Goal: Task Accomplishment & Management: Use online tool/utility

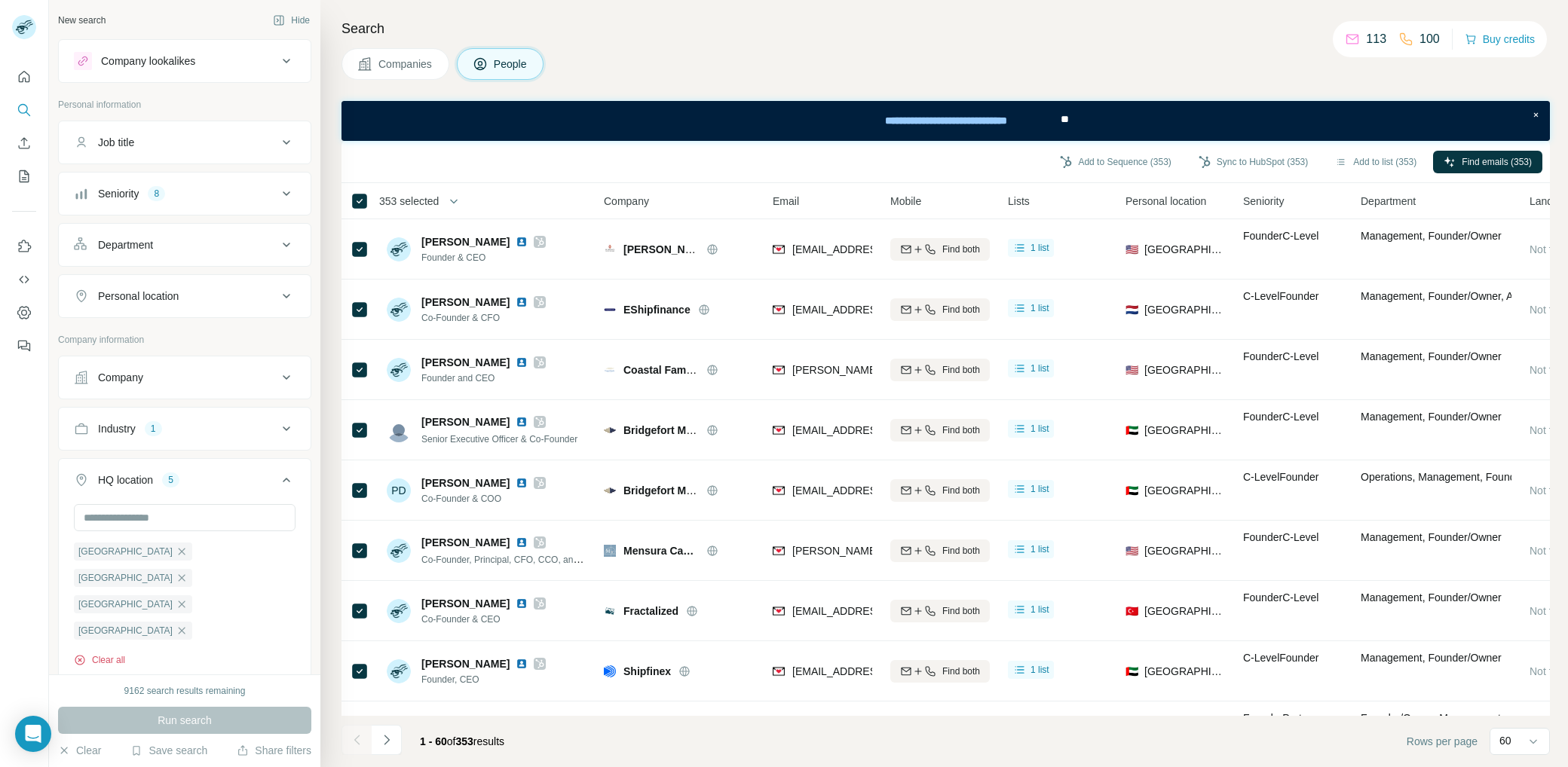
click at [111, 653] on button "Clear all" at bounding box center [99, 659] width 52 height 14
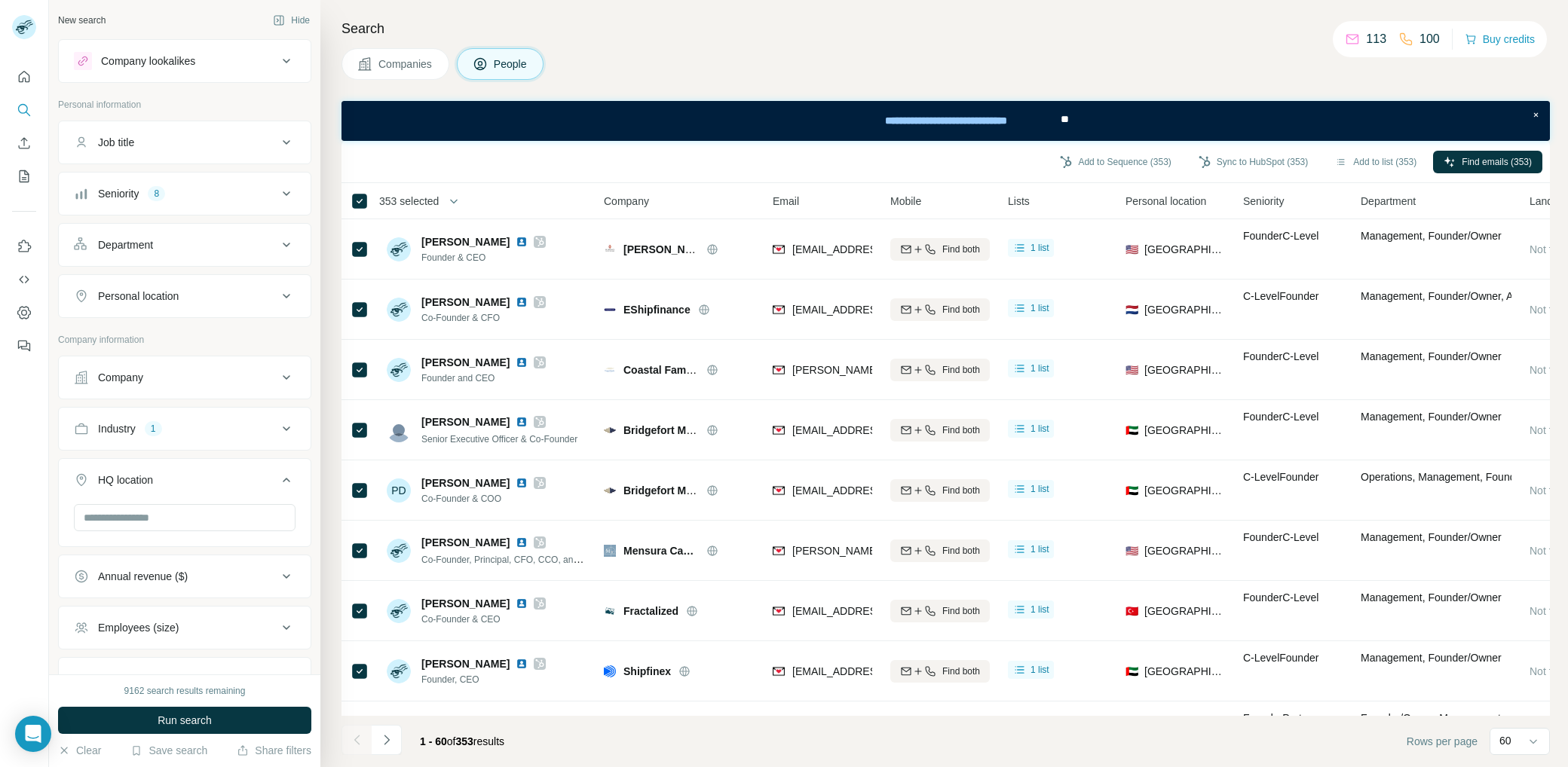
click at [436, 207] on span "353 selected" at bounding box center [409, 201] width 60 height 15
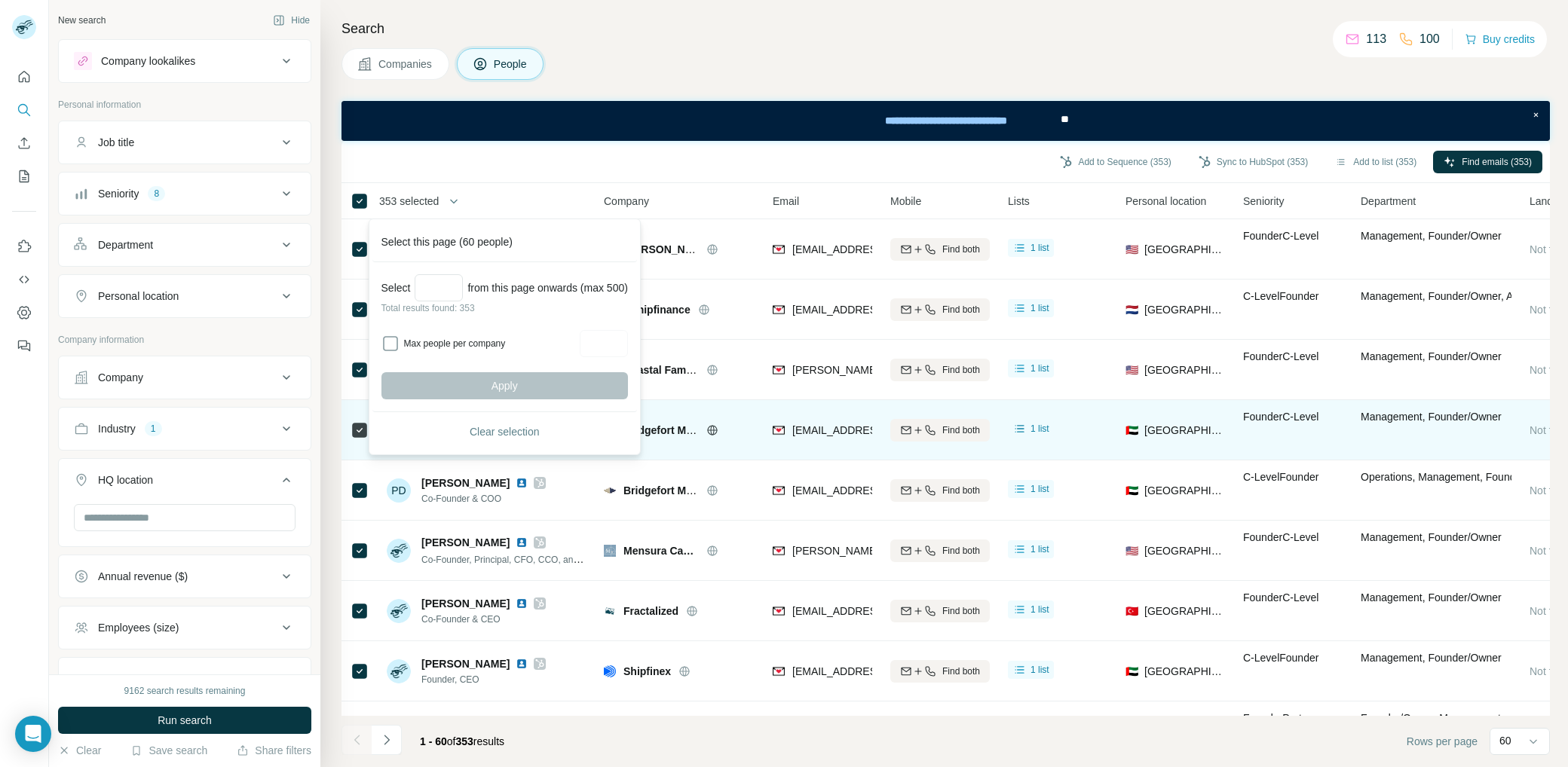
drag, startPoint x: 495, startPoint y: 429, endPoint x: 571, endPoint y: 424, distance: 76.2
click at [495, 429] on span "Clear selection" at bounding box center [505, 431] width 70 height 15
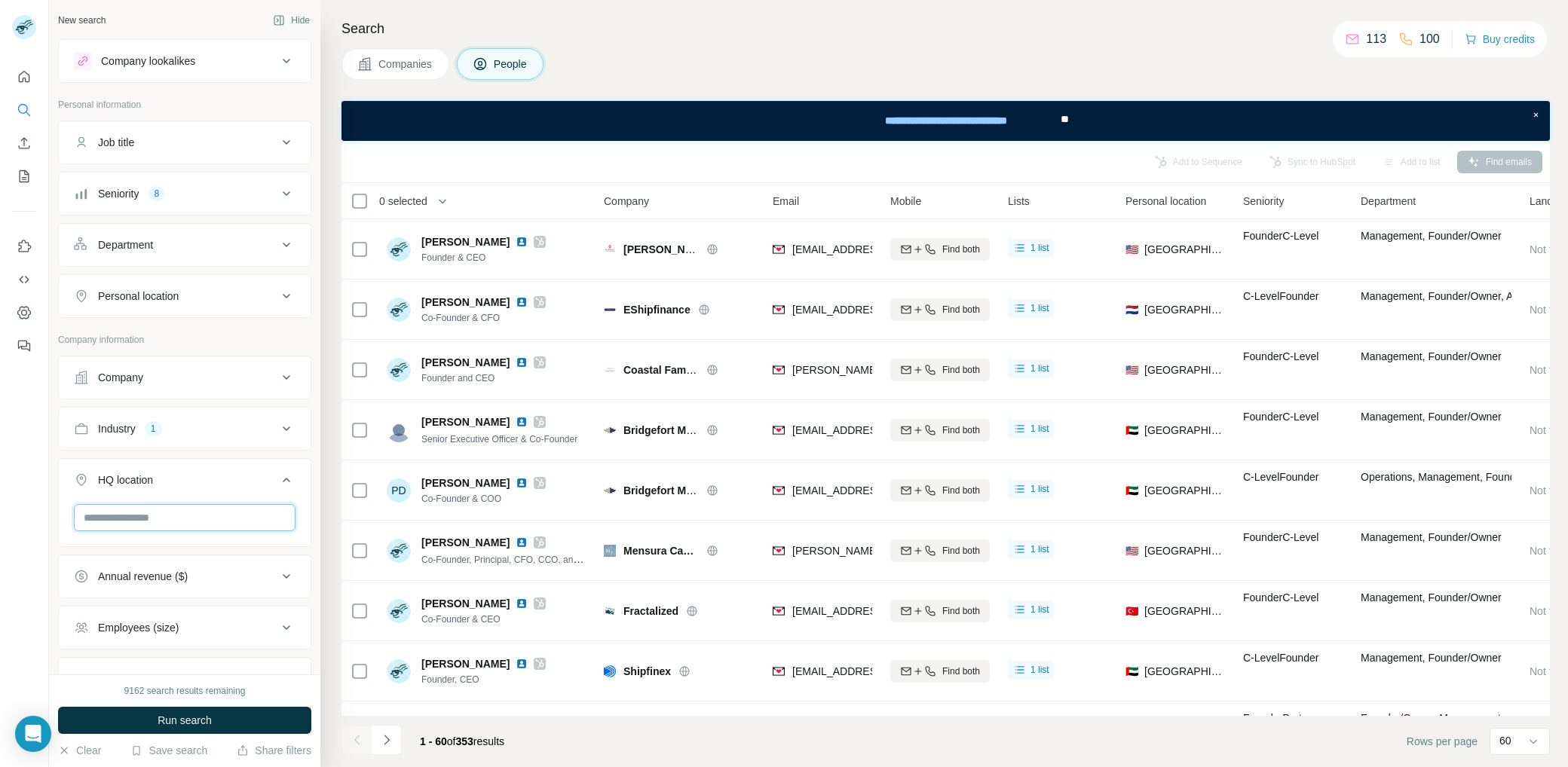
click at [167, 514] on input "text" at bounding box center [184, 518] width 222 height 28
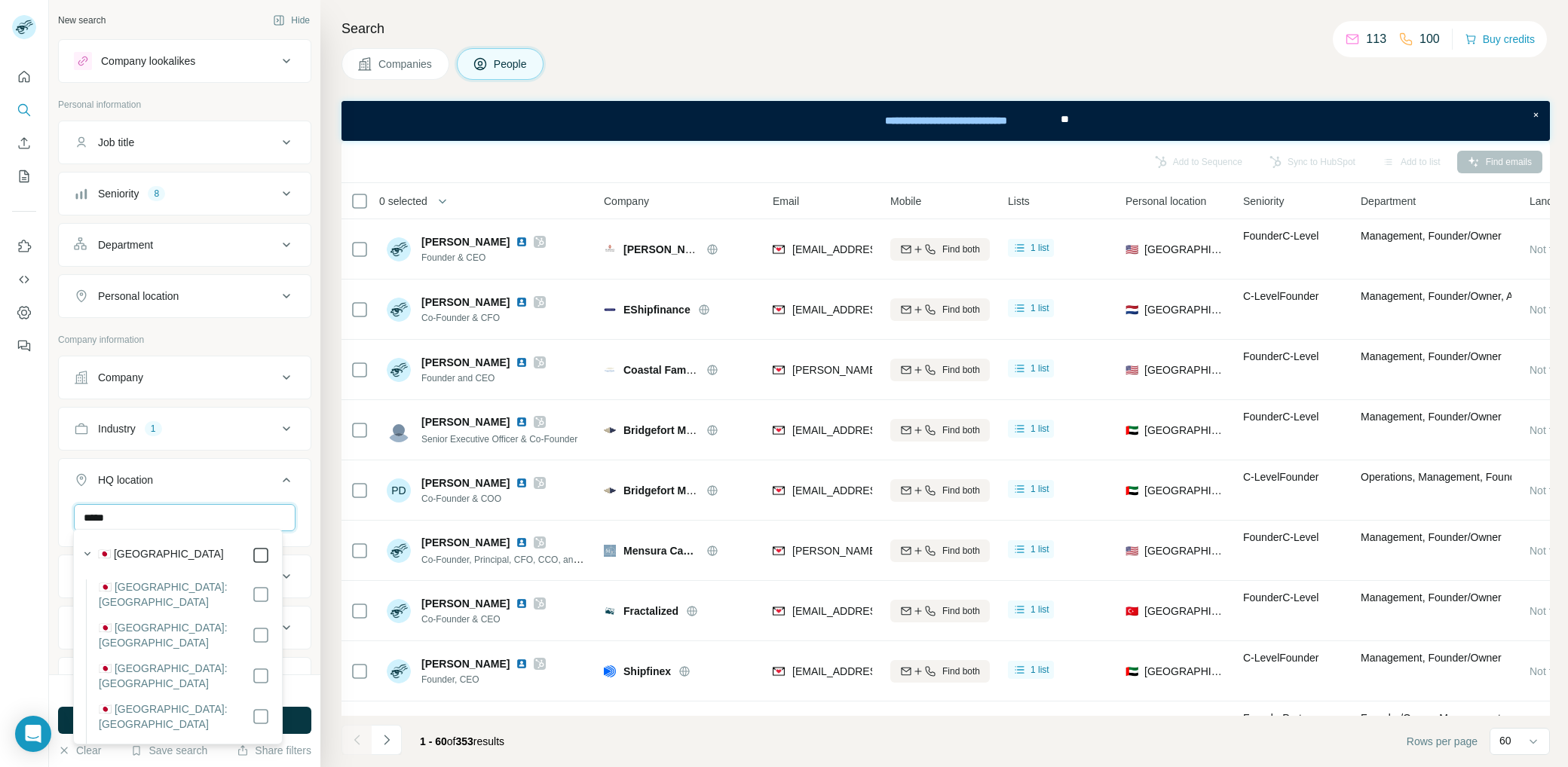
type input "*****"
click at [290, 505] on div "***** [GEOGRAPHIC_DATA] Clear all" at bounding box center [185, 550] width 252 height 93
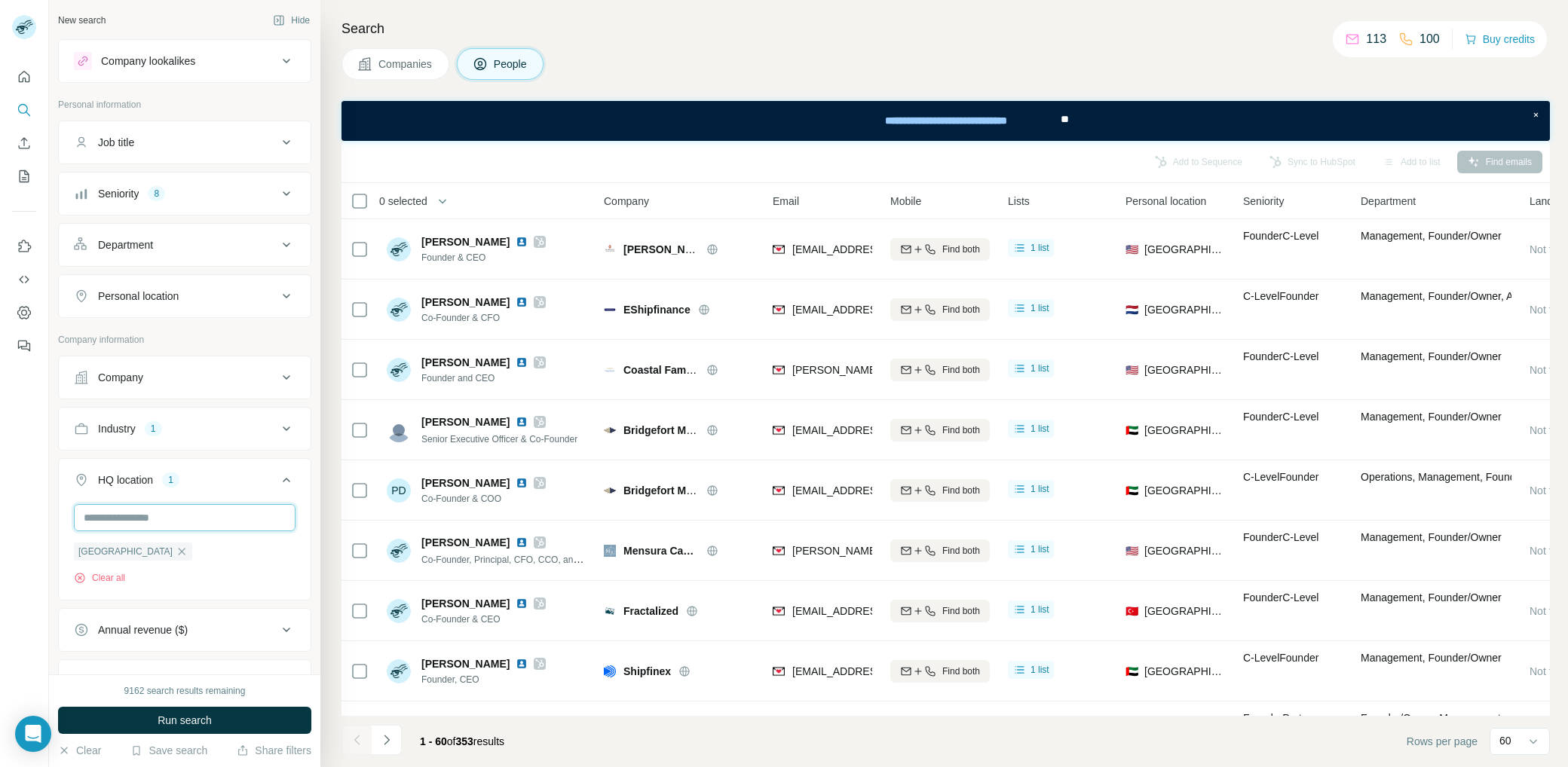
click at [186, 517] on input "text" at bounding box center [184, 518] width 222 height 28
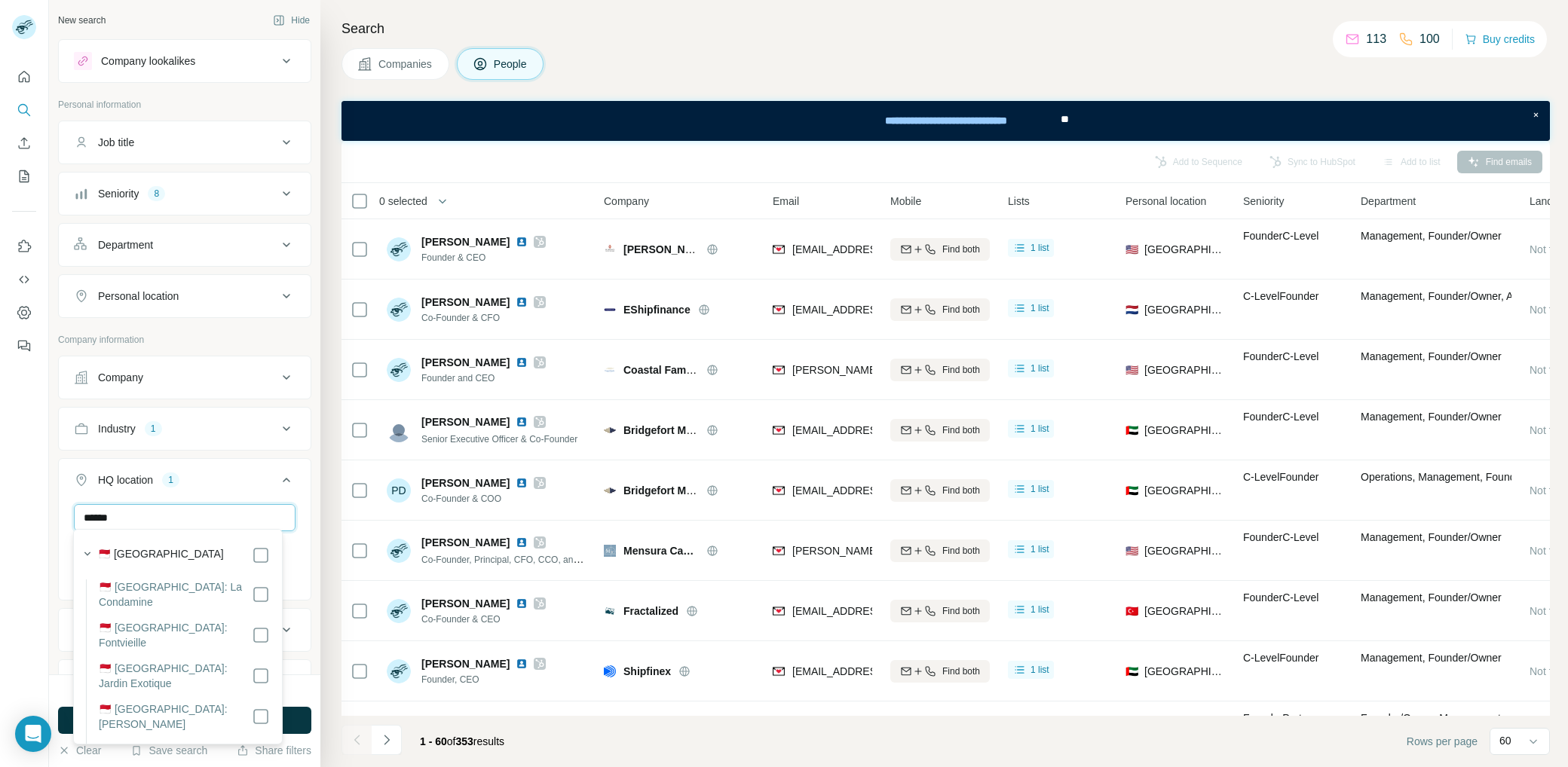
type input "******"
click at [248, 544] on div "🇲🇨 [GEOGRAPHIC_DATA]" at bounding box center [174, 554] width 193 height 21
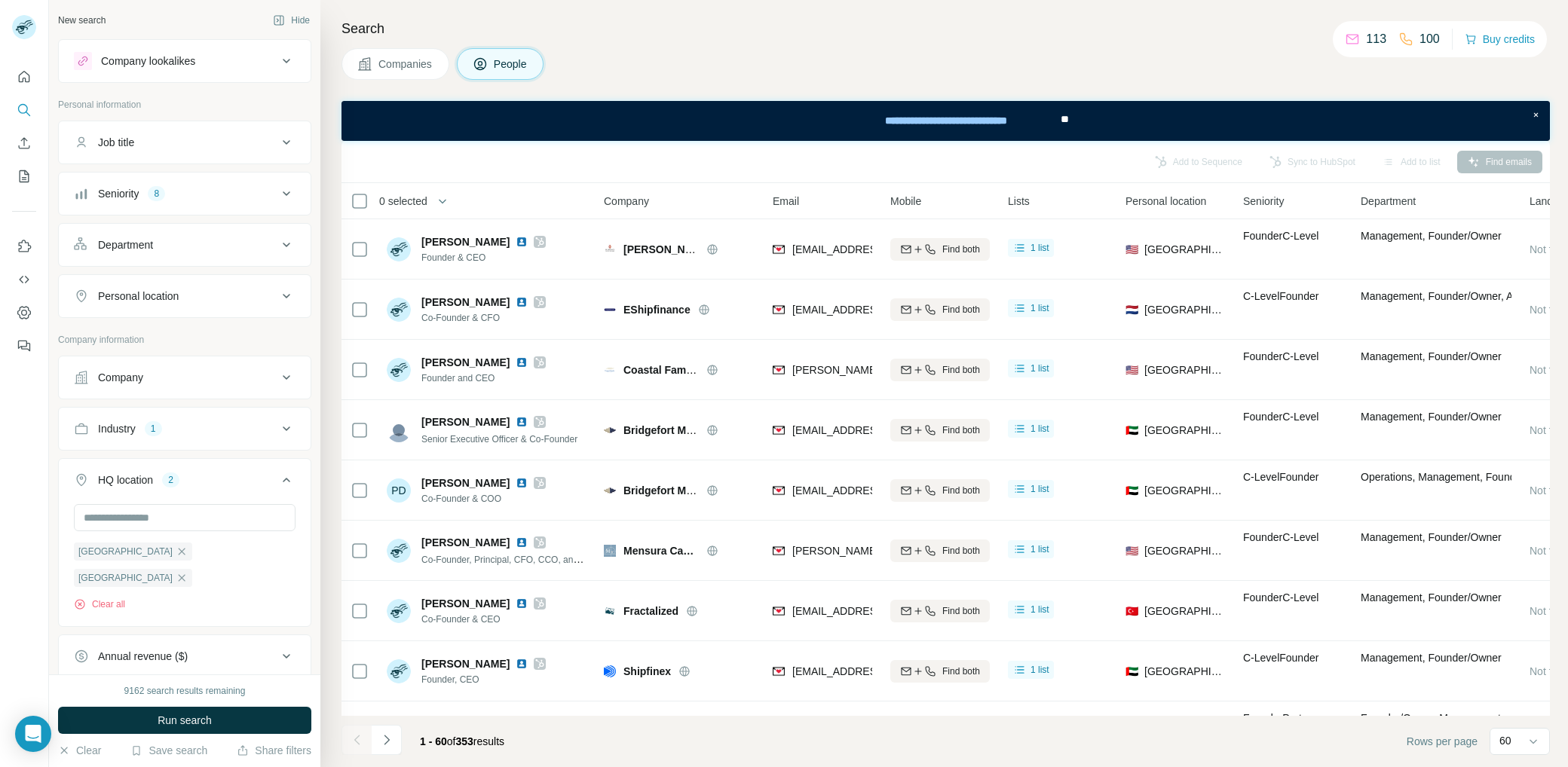
click at [295, 567] on div "[GEOGRAPHIC_DATA] [GEOGRAPHIC_DATA] Clear all" at bounding box center [185, 563] width 252 height 119
click at [248, 718] on button "Run search" at bounding box center [184, 721] width 253 height 28
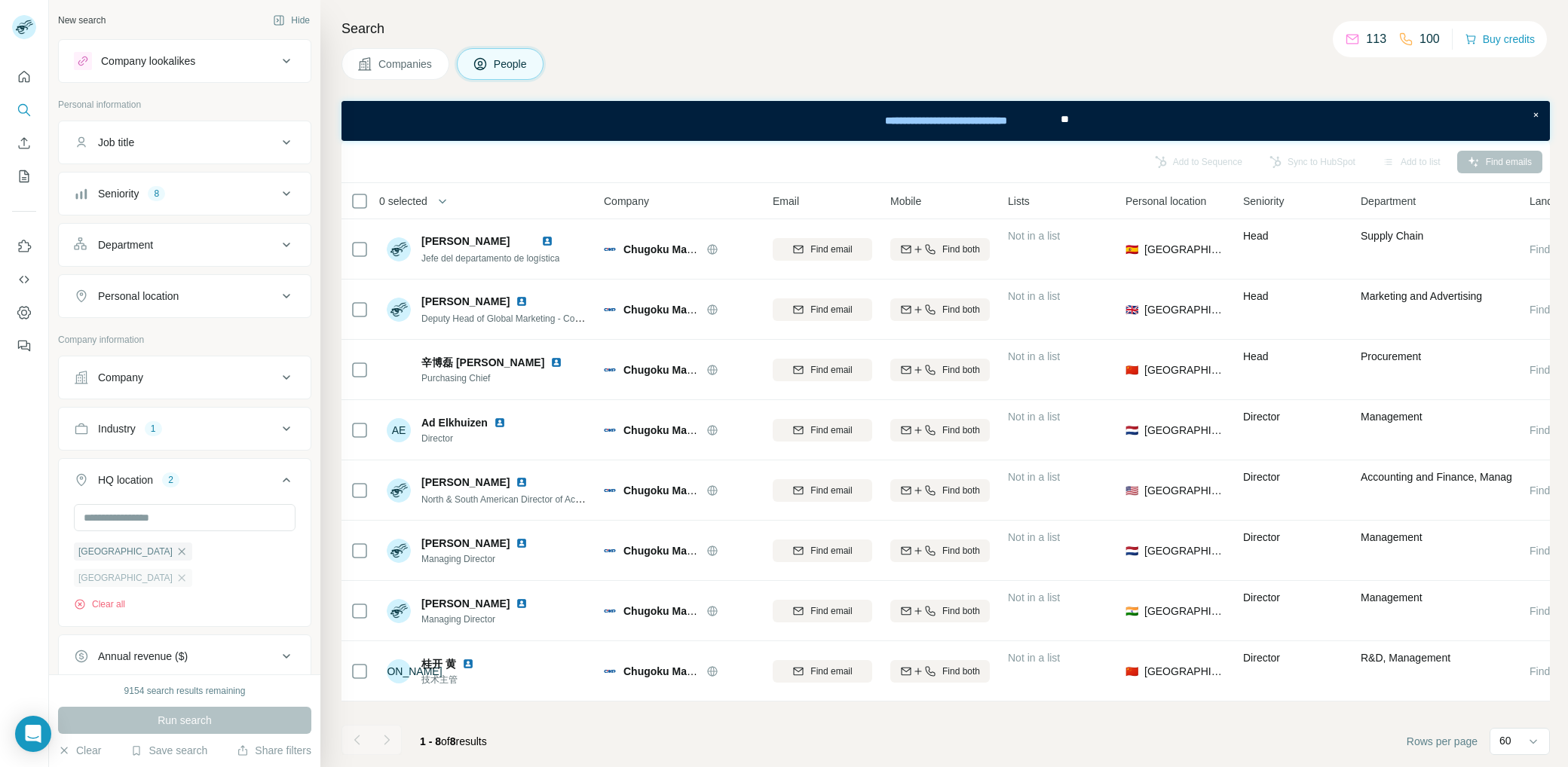
click at [186, 569] on div "[GEOGRAPHIC_DATA]" at bounding box center [133, 578] width 119 height 18
click at [100, 598] on button "Clear all" at bounding box center [99, 604] width 52 height 14
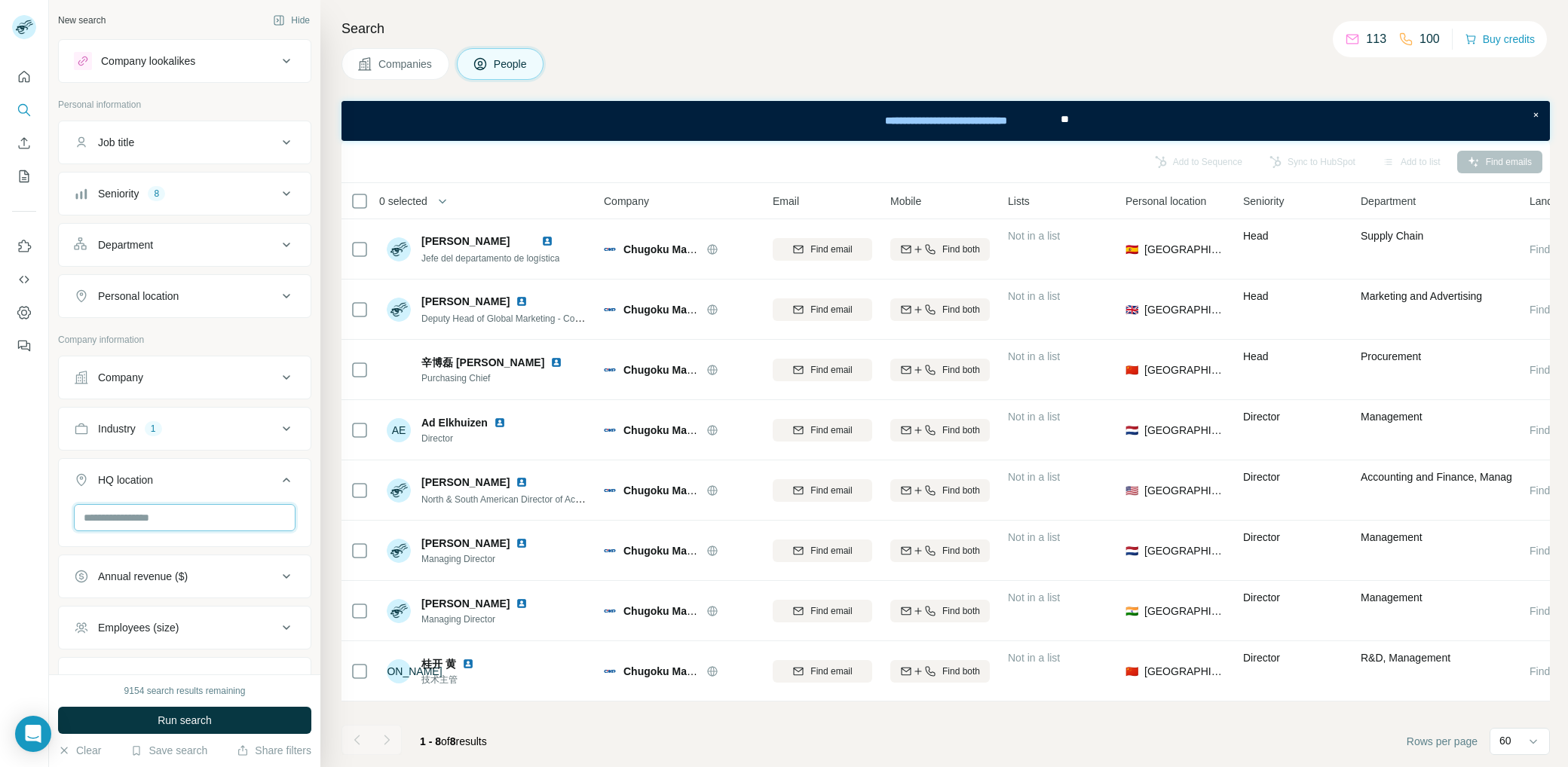
click at [169, 517] on input "text" at bounding box center [184, 518] width 222 height 28
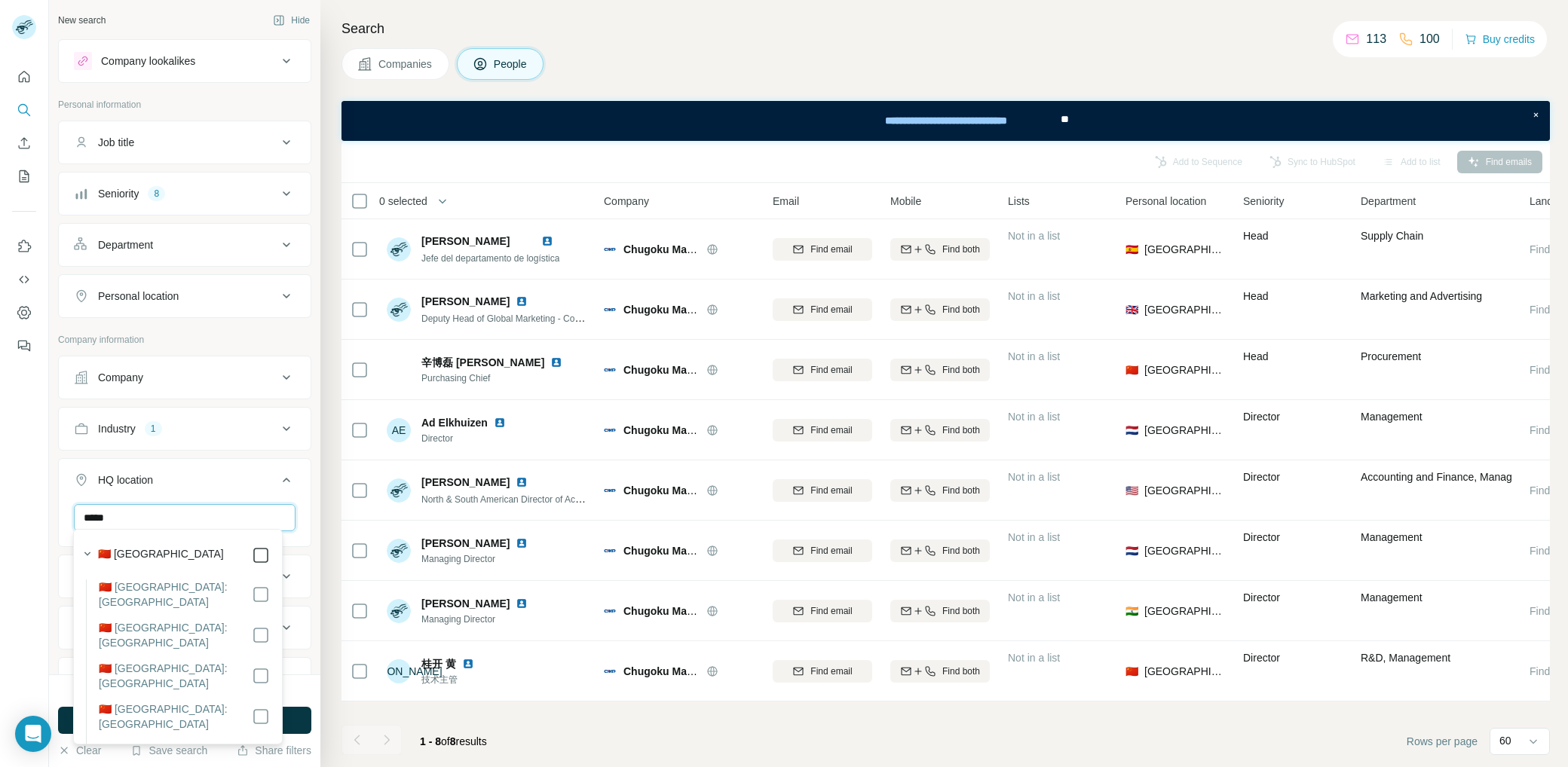
type input "*****"
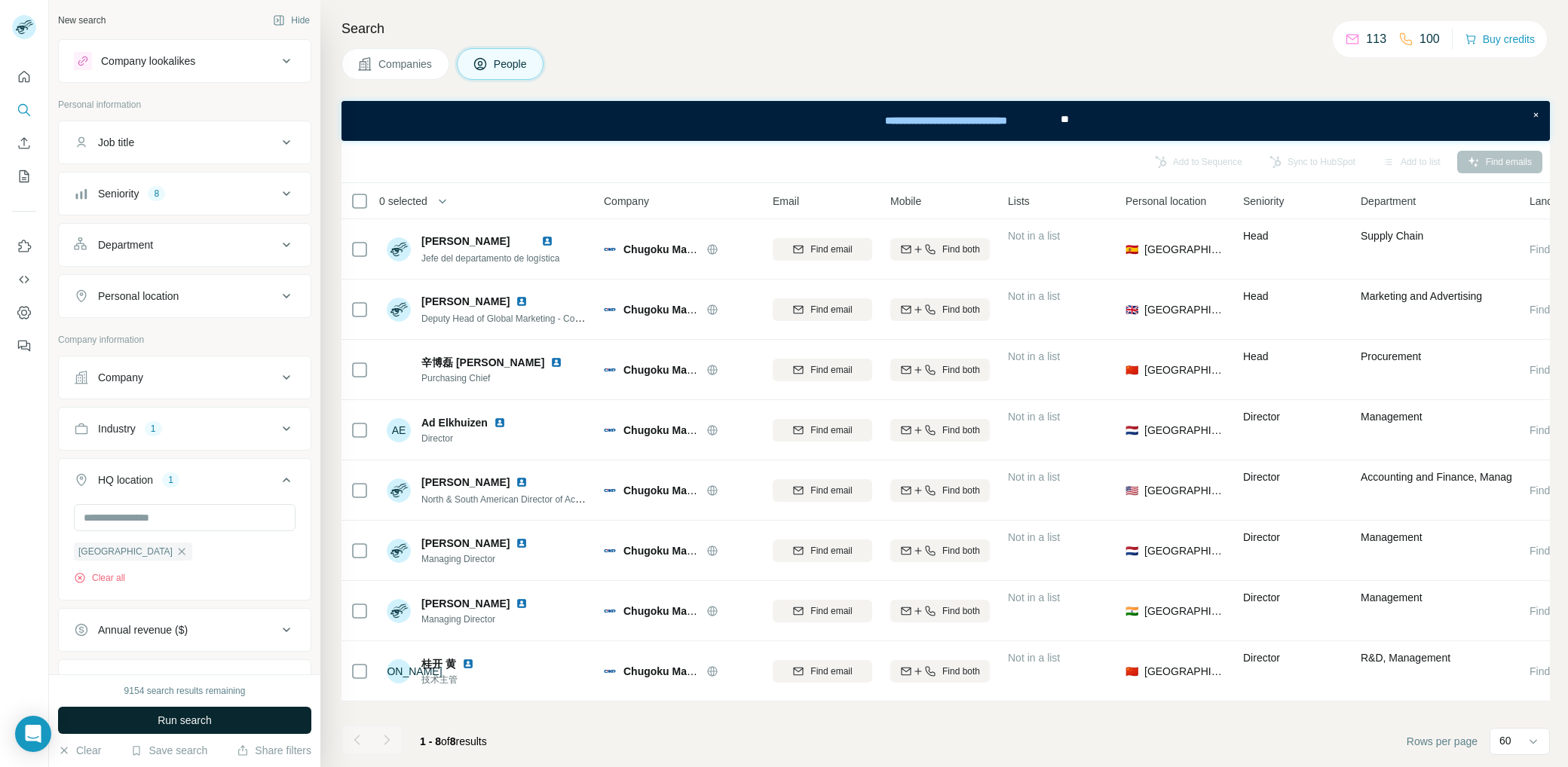
click at [294, 717] on button "Run search" at bounding box center [184, 721] width 253 height 28
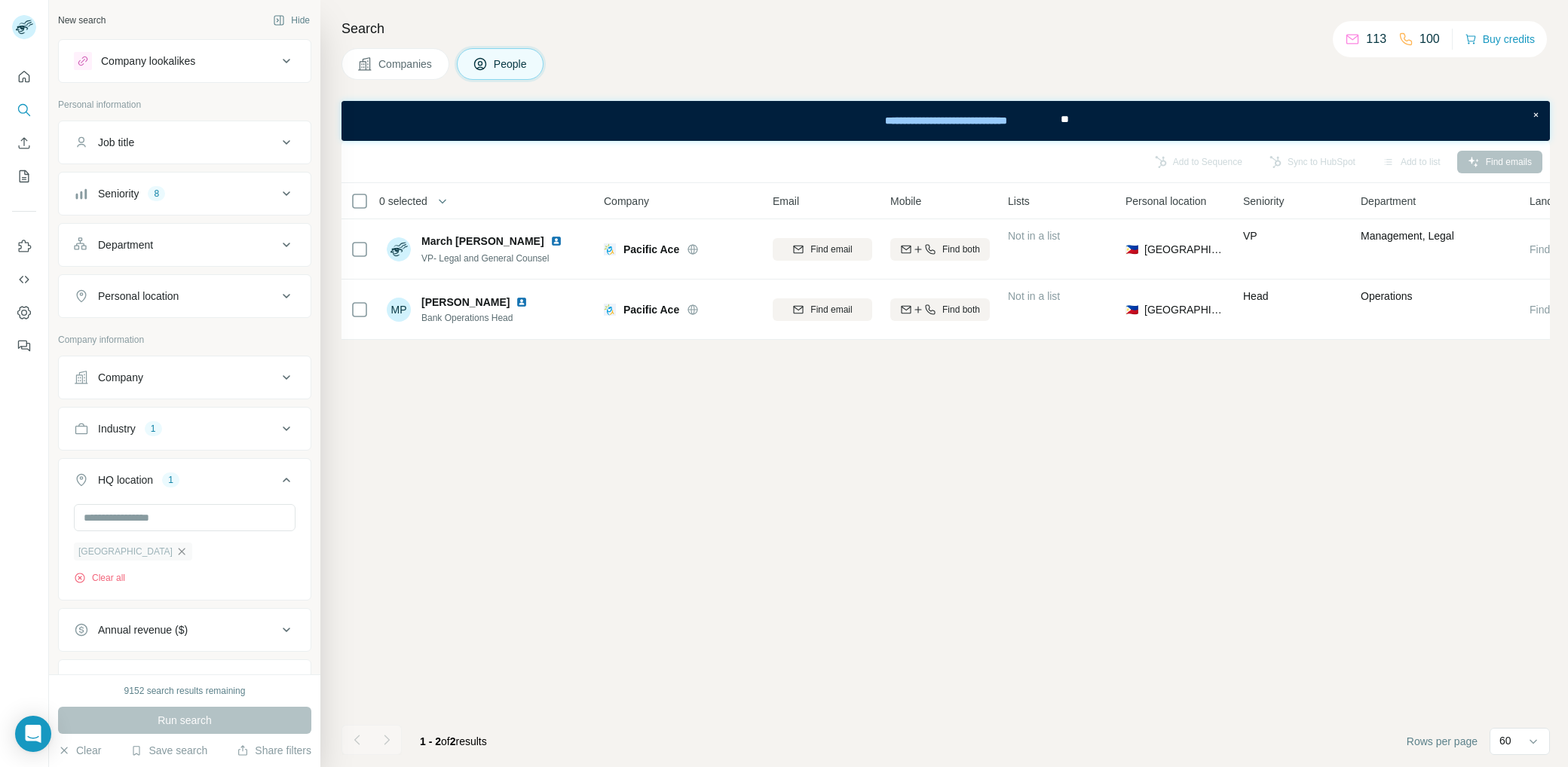
click at [176, 545] on icon "button" at bounding box center [181, 551] width 12 height 12
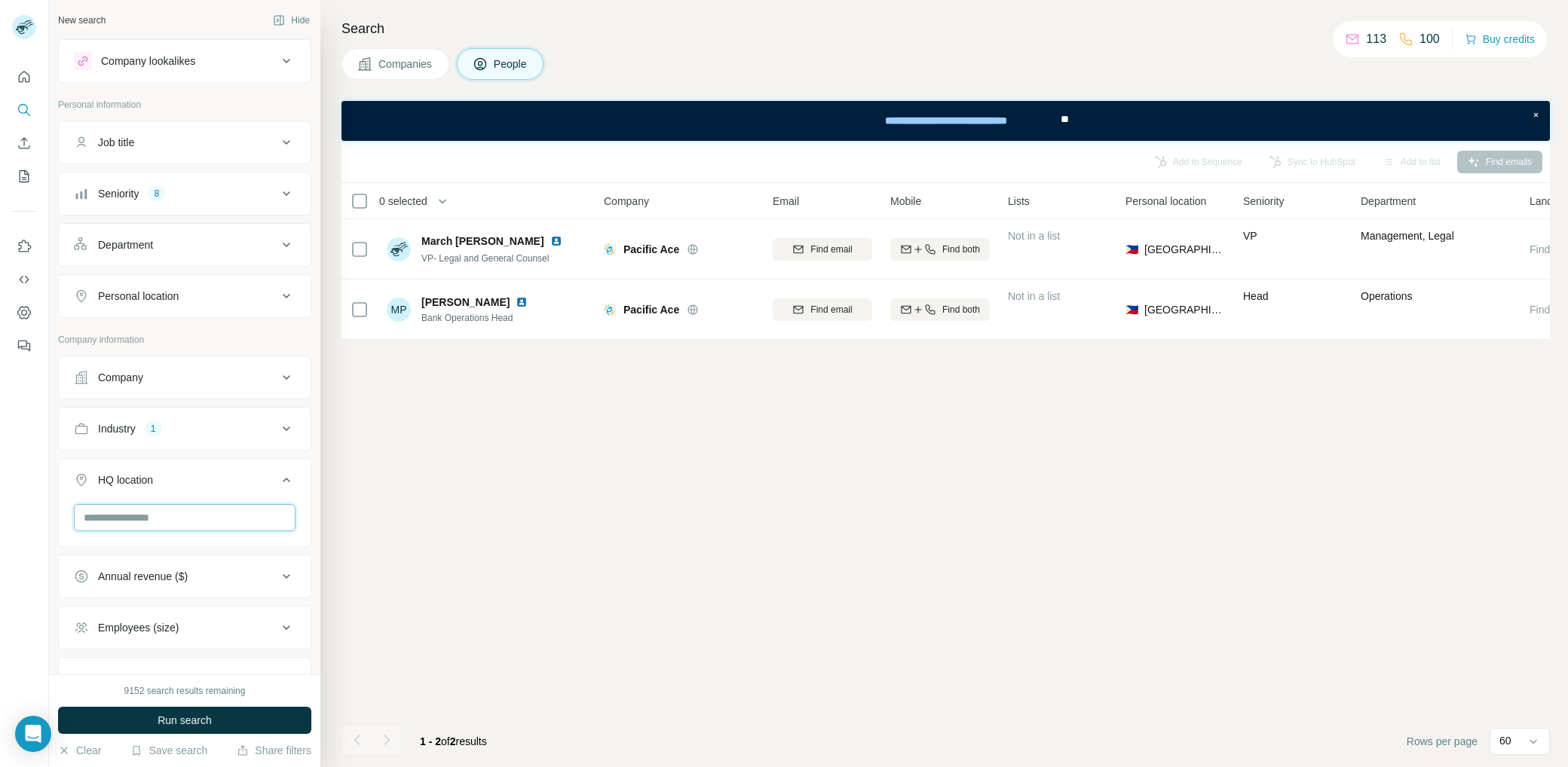
click at [156, 505] on input "text" at bounding box center [184, 518] width 222 height 28
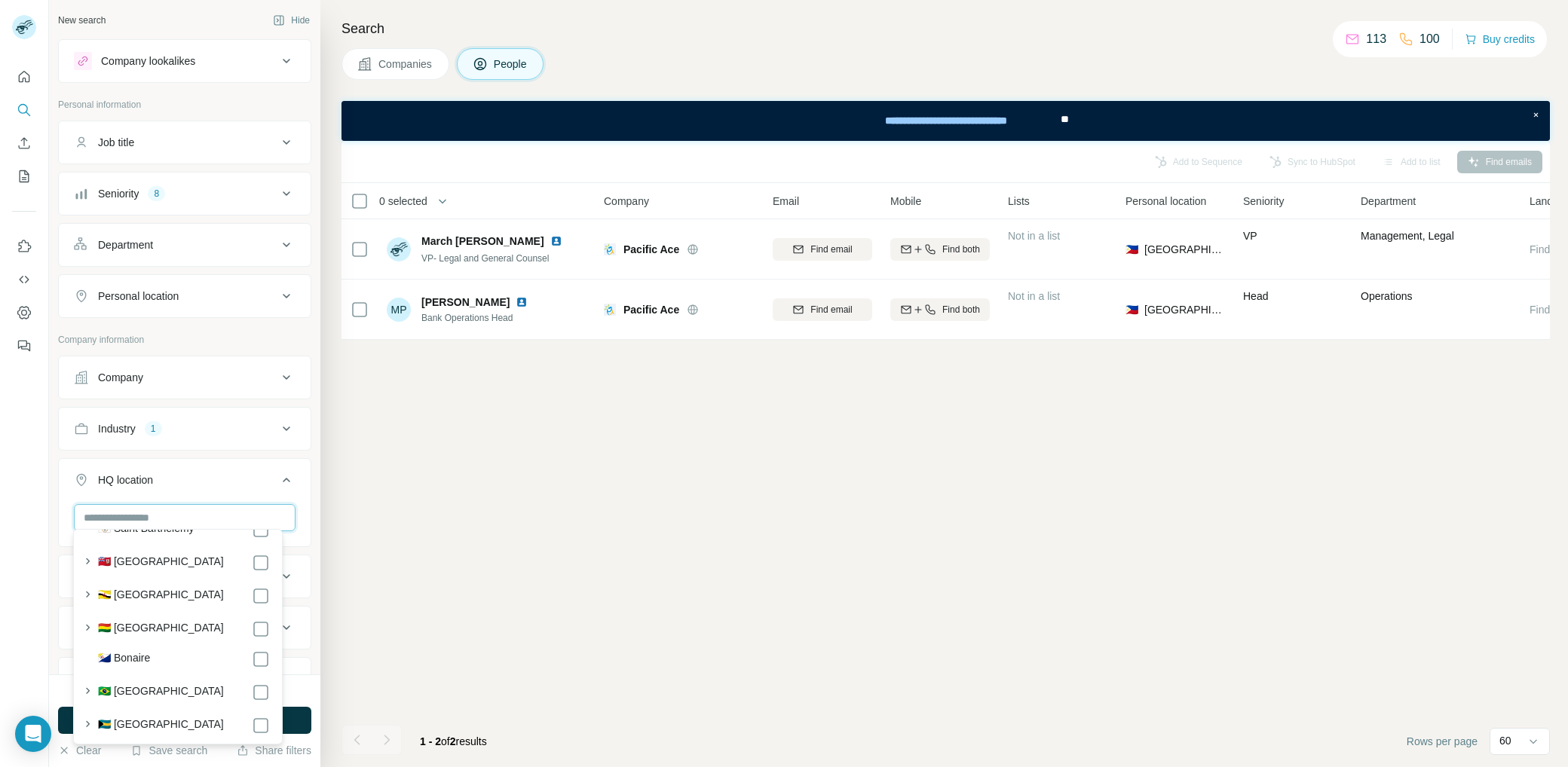
scroll to position [833, 0]
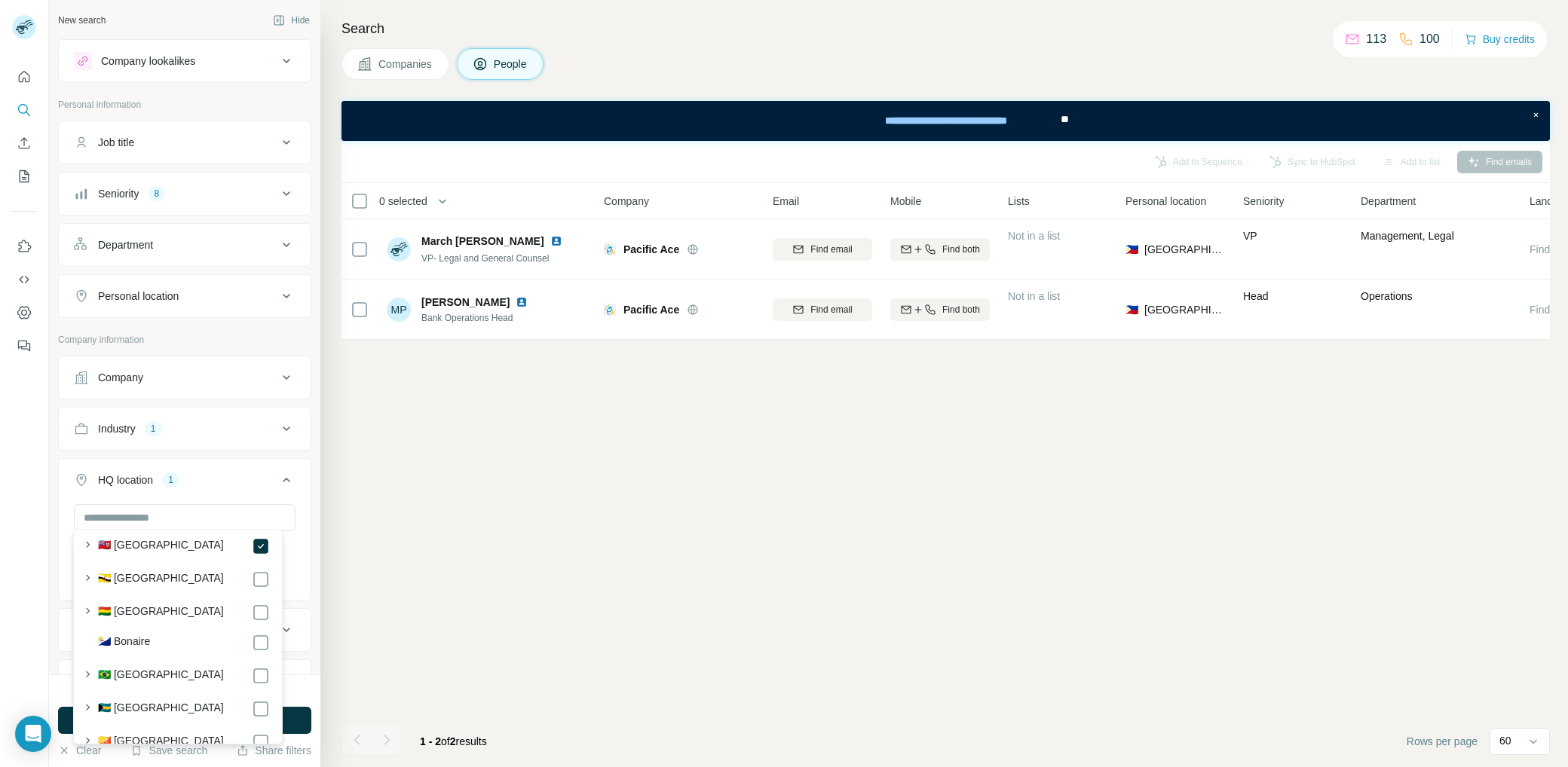
scroll to position [856, 0]
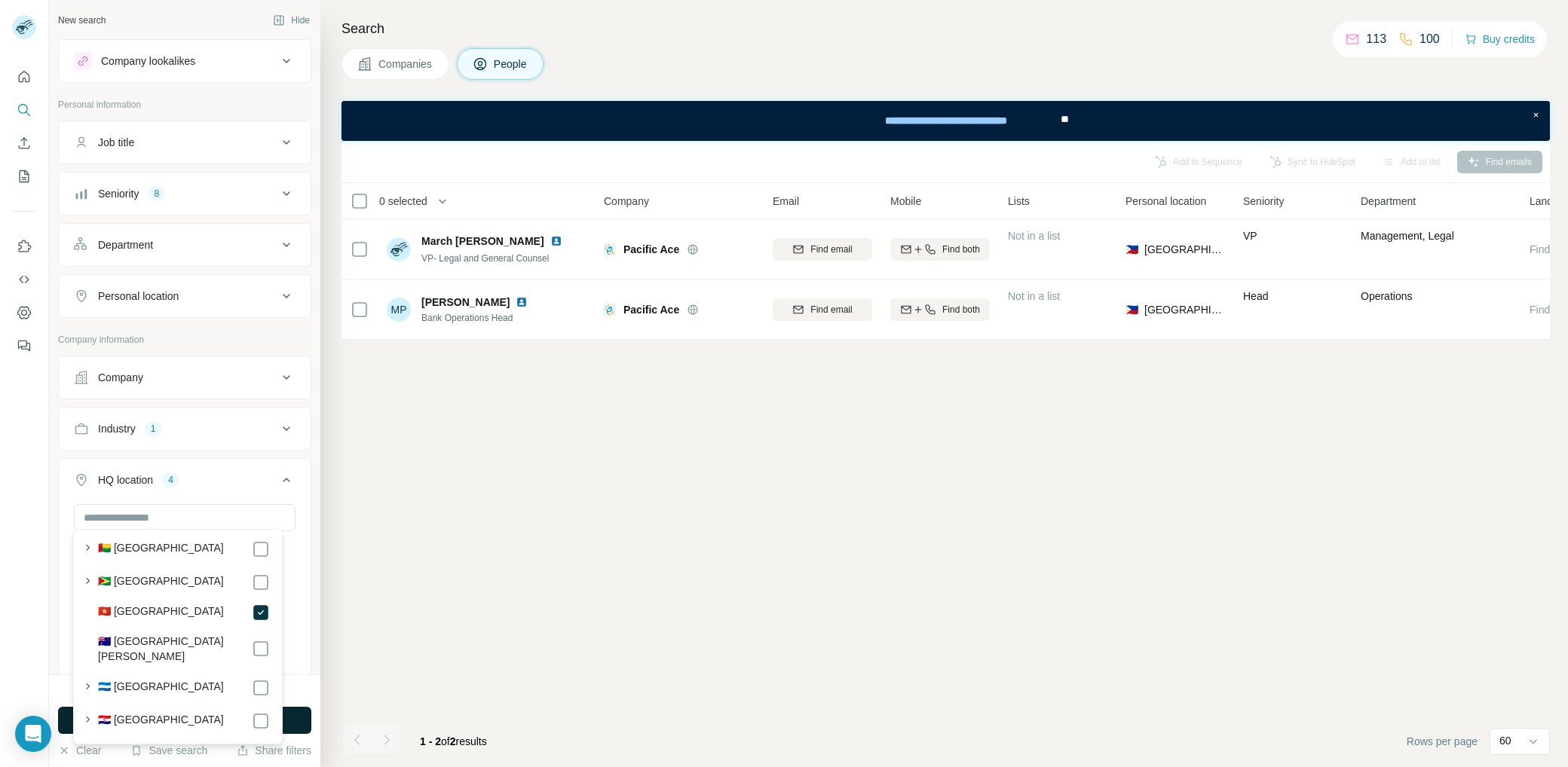
click at [303, 721] on button "Run search" at bounding box center [184, 721] width 253 height 28
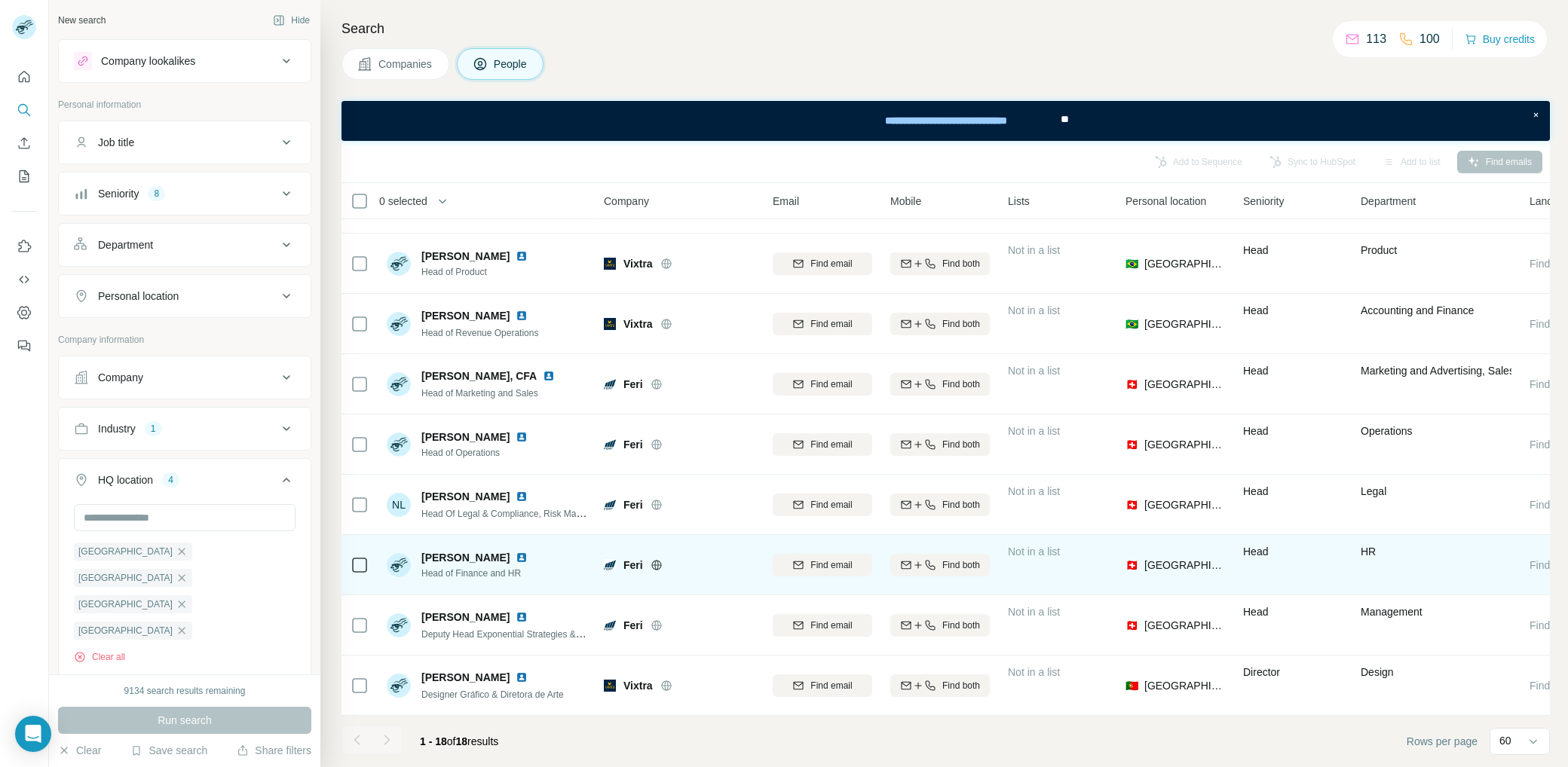
scroll to position [597, 0]
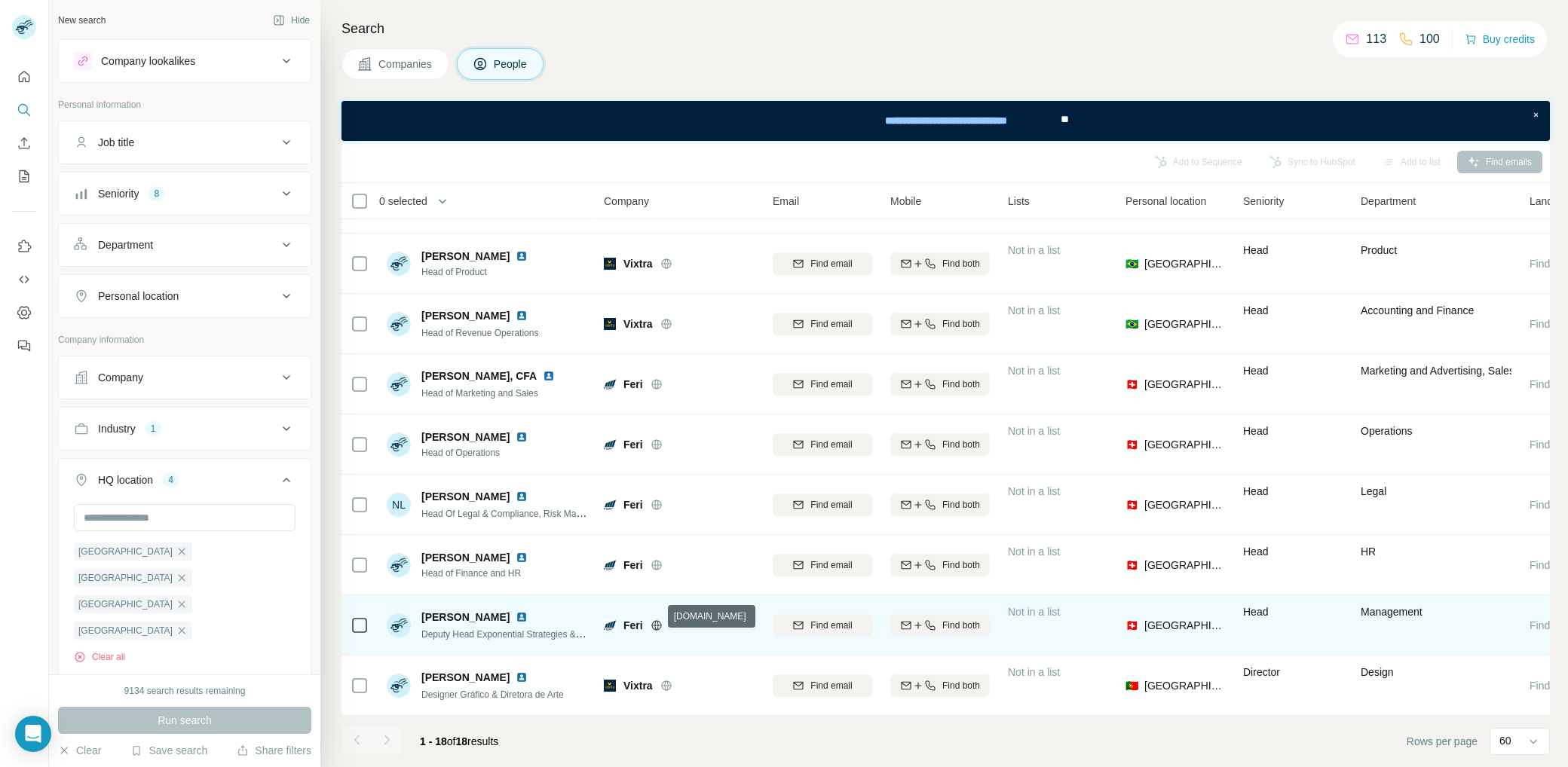
click at [660, 620] on icon at bounding box center [656, 625] width 12 height 12
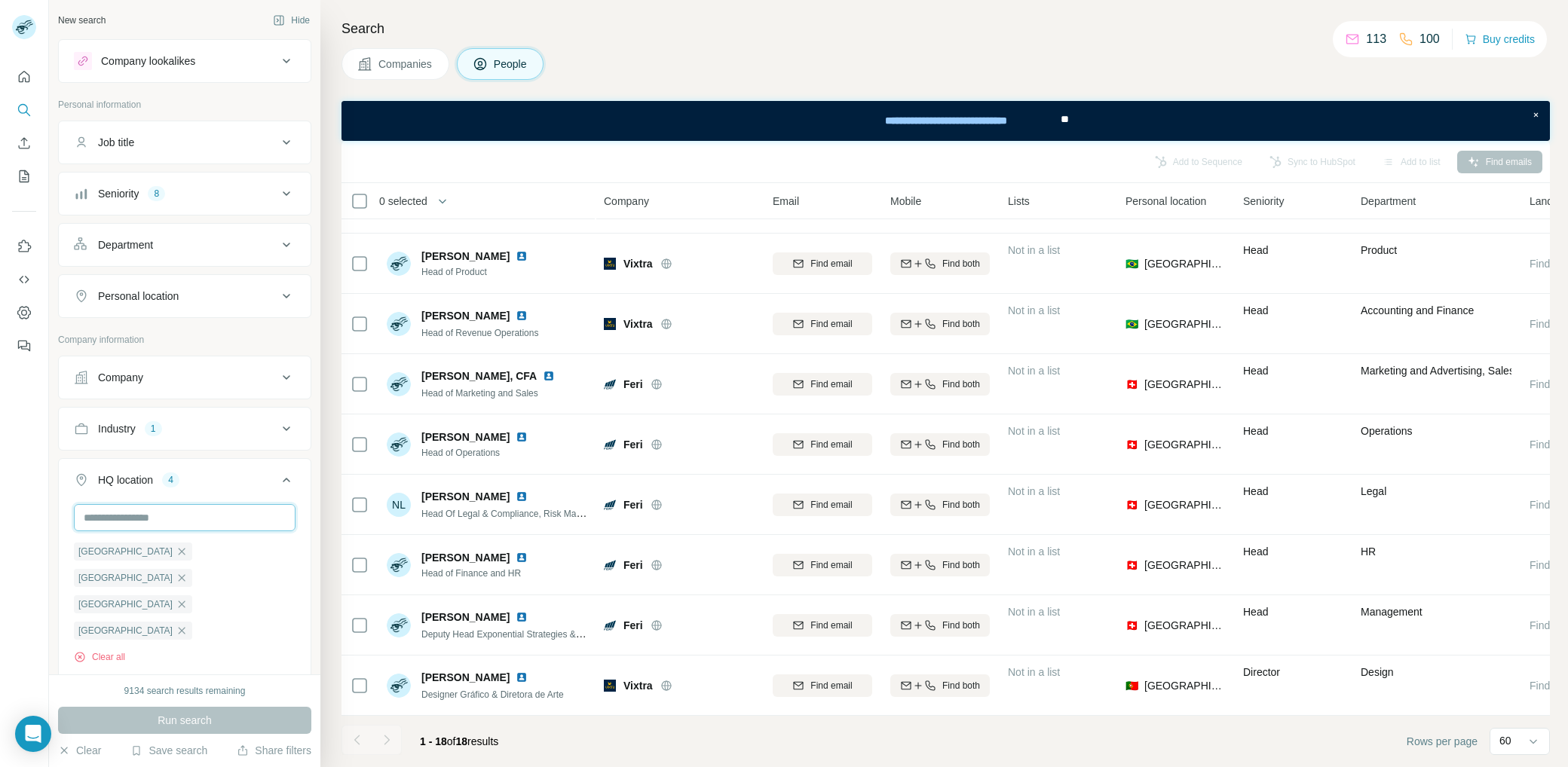
click at [160, 508] on input "text" at bounding box center [184, 518] width 222 height 28
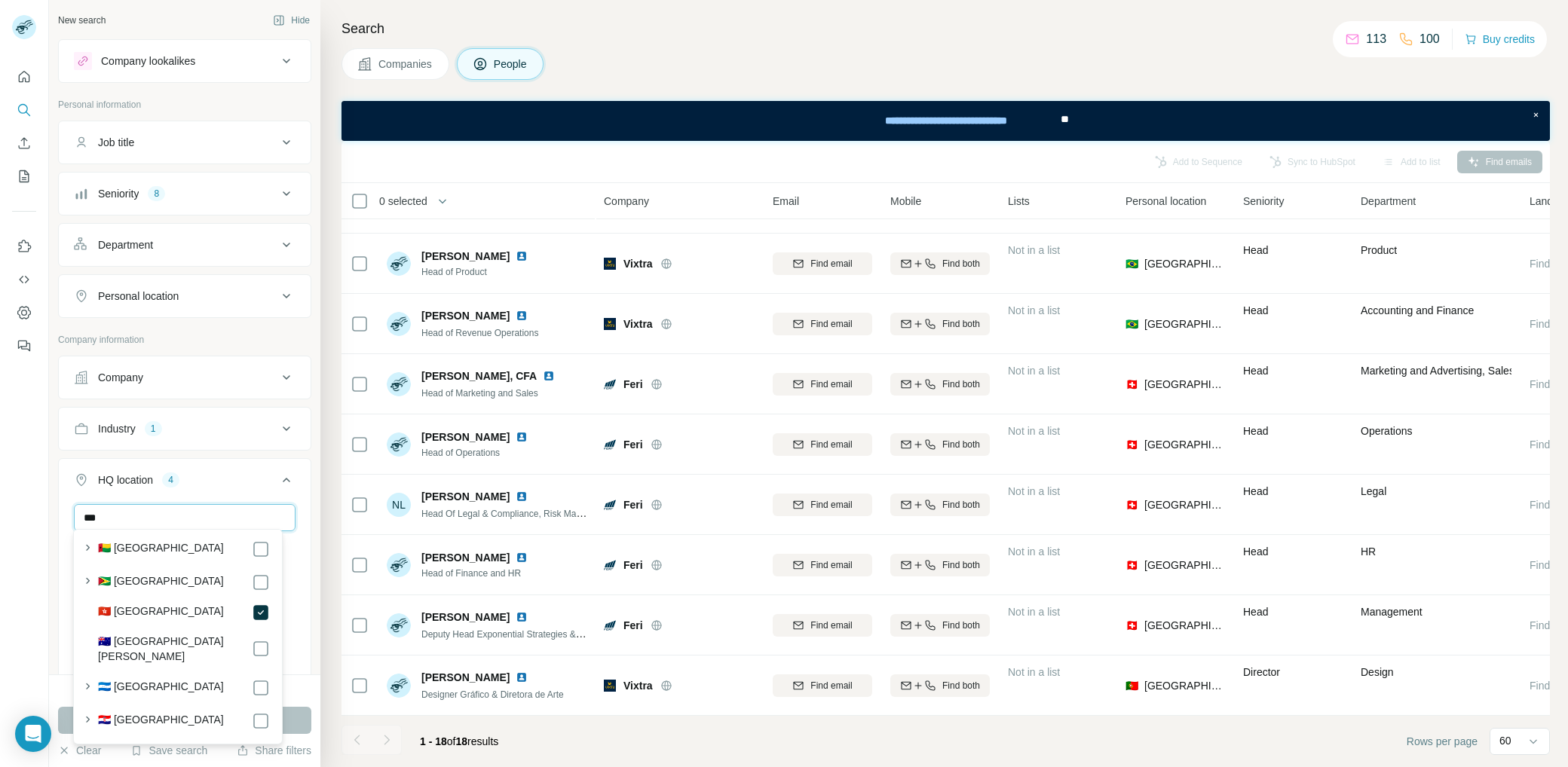
scroll to position [0, 0]
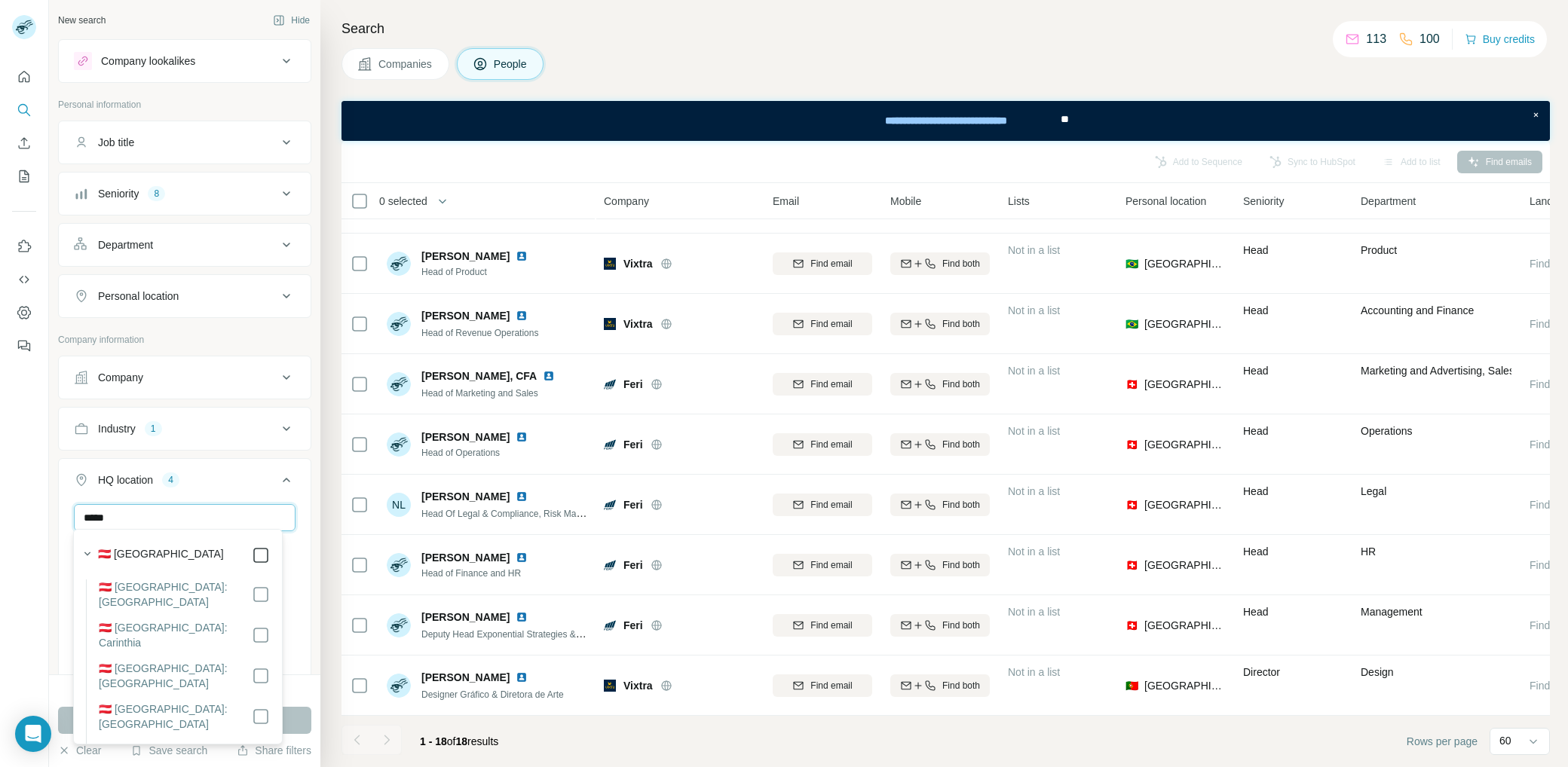
type input "*****"
click at [296, 523] on div "[GEOGRAPHIC_DATA] [GEOGRAPHIC_DATA] [GEOGRAPHIC_DATA] [GEOGRAPHIC_DATA] [GEOGRA…" at bounding box center [185, 591] width 252 height 175
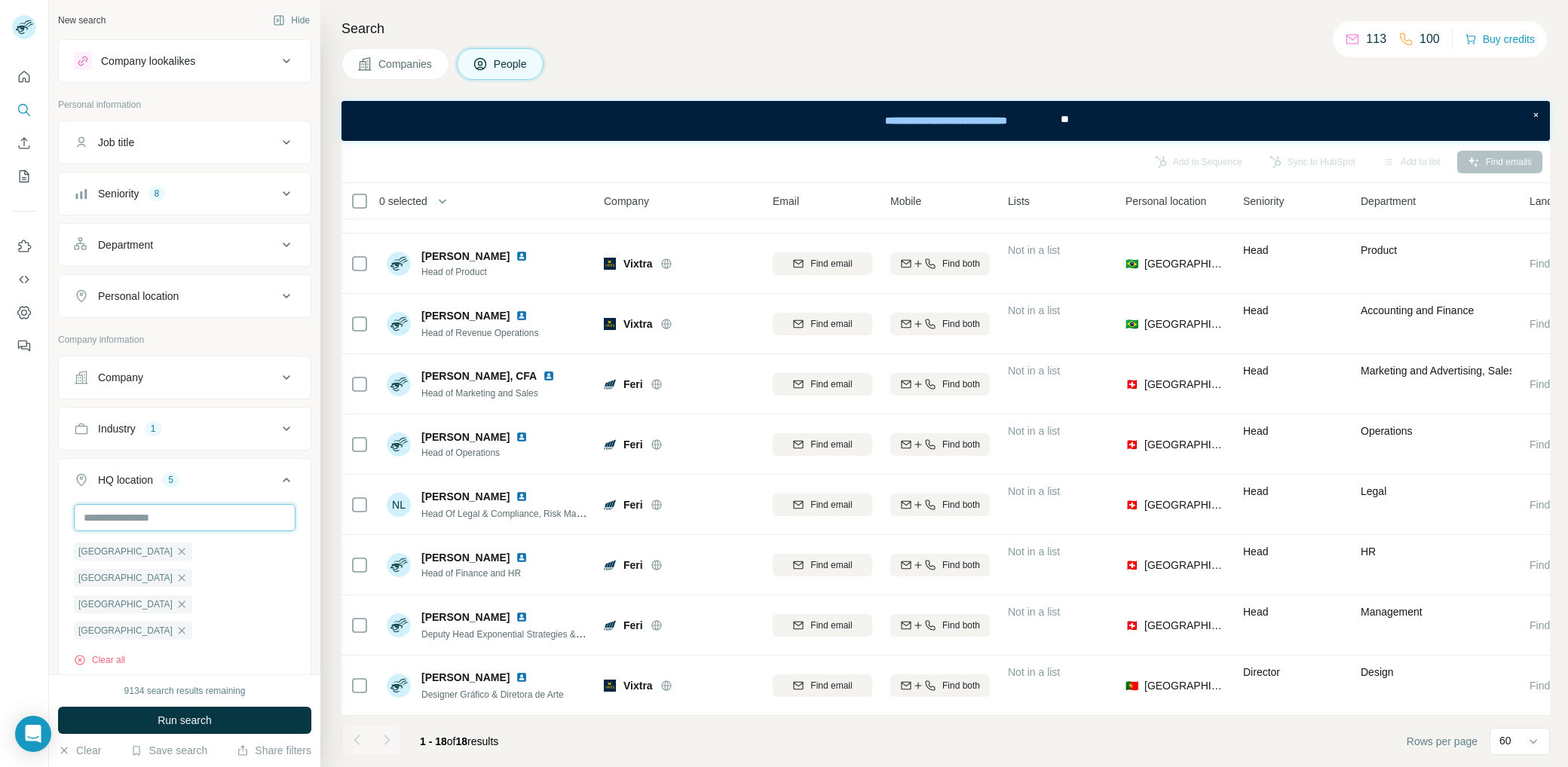
click at [156, 516] on input "text" at bounding box center [184, 518] width 222 height 28
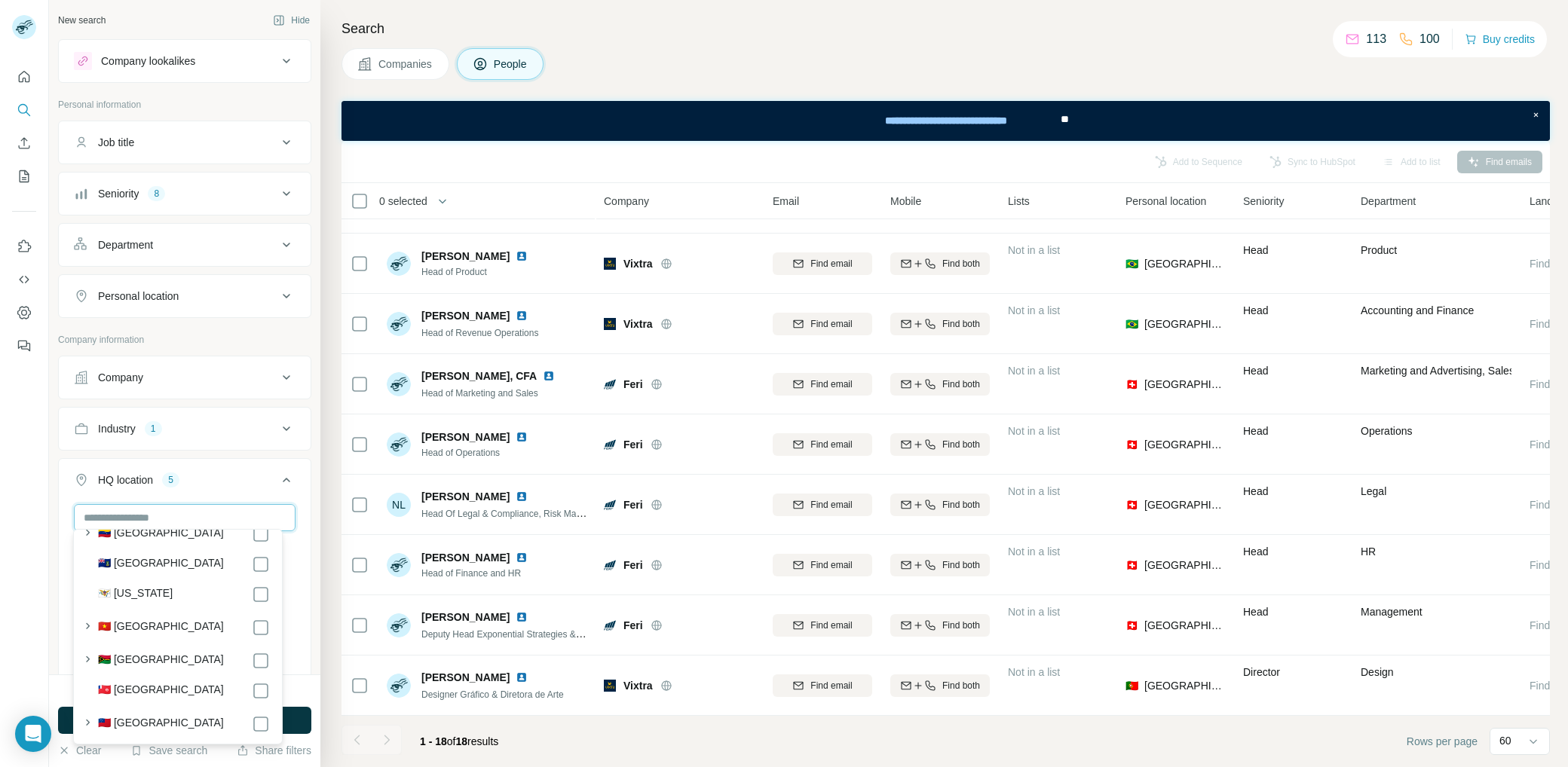
scroll to position [7767, 0]
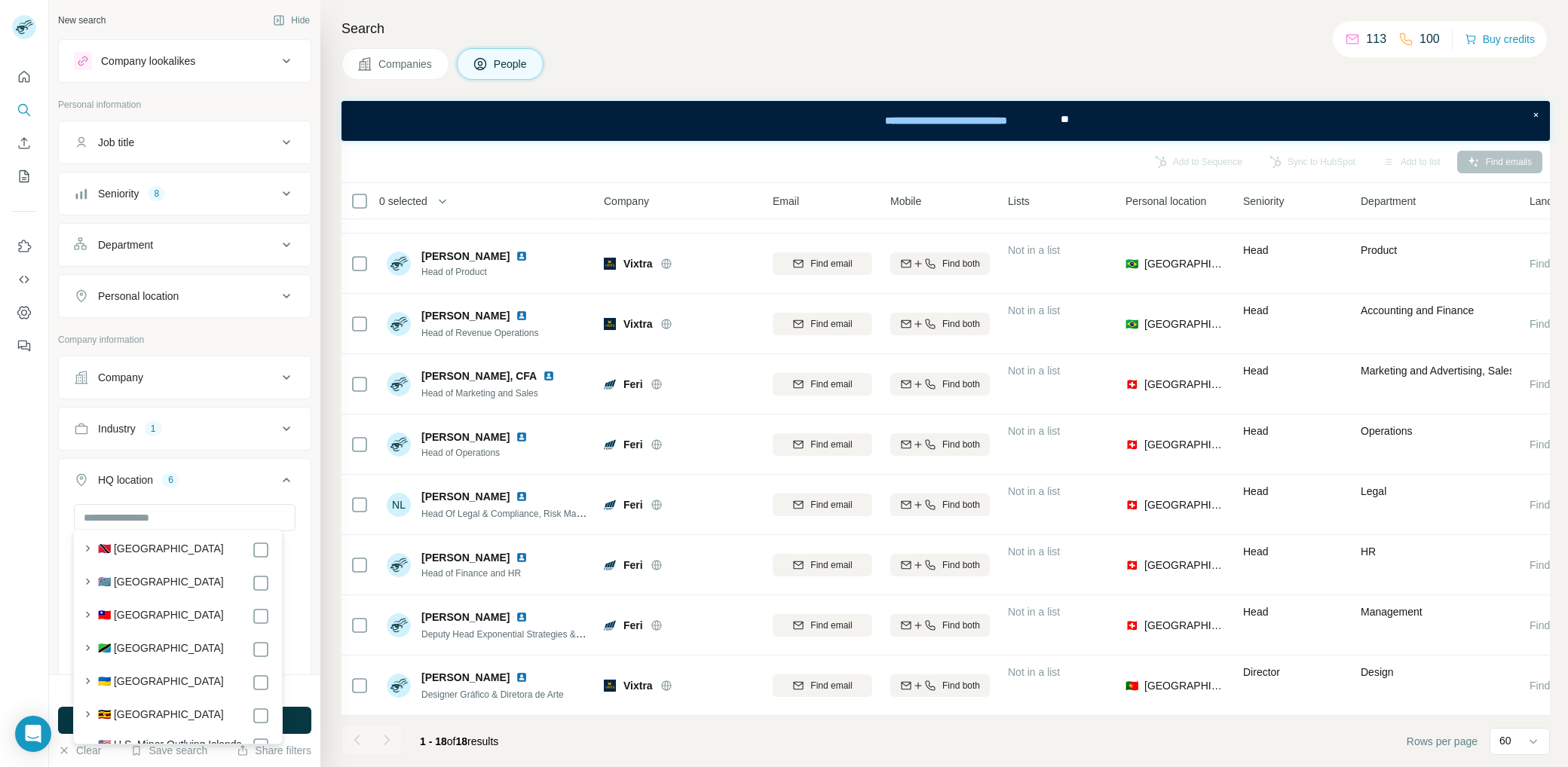
scroll to position [7416, 0]
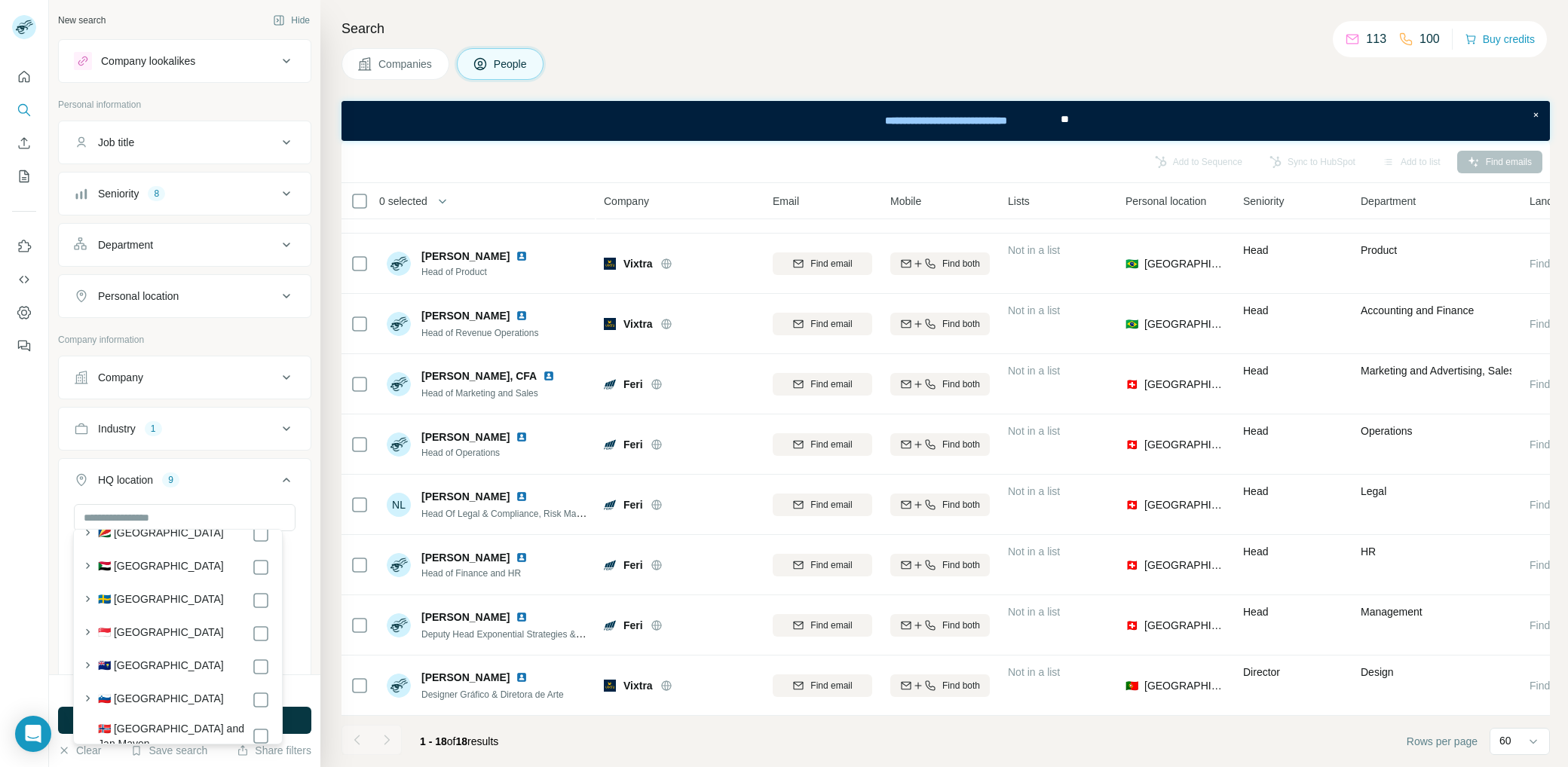
scroll to position [6383, 0]
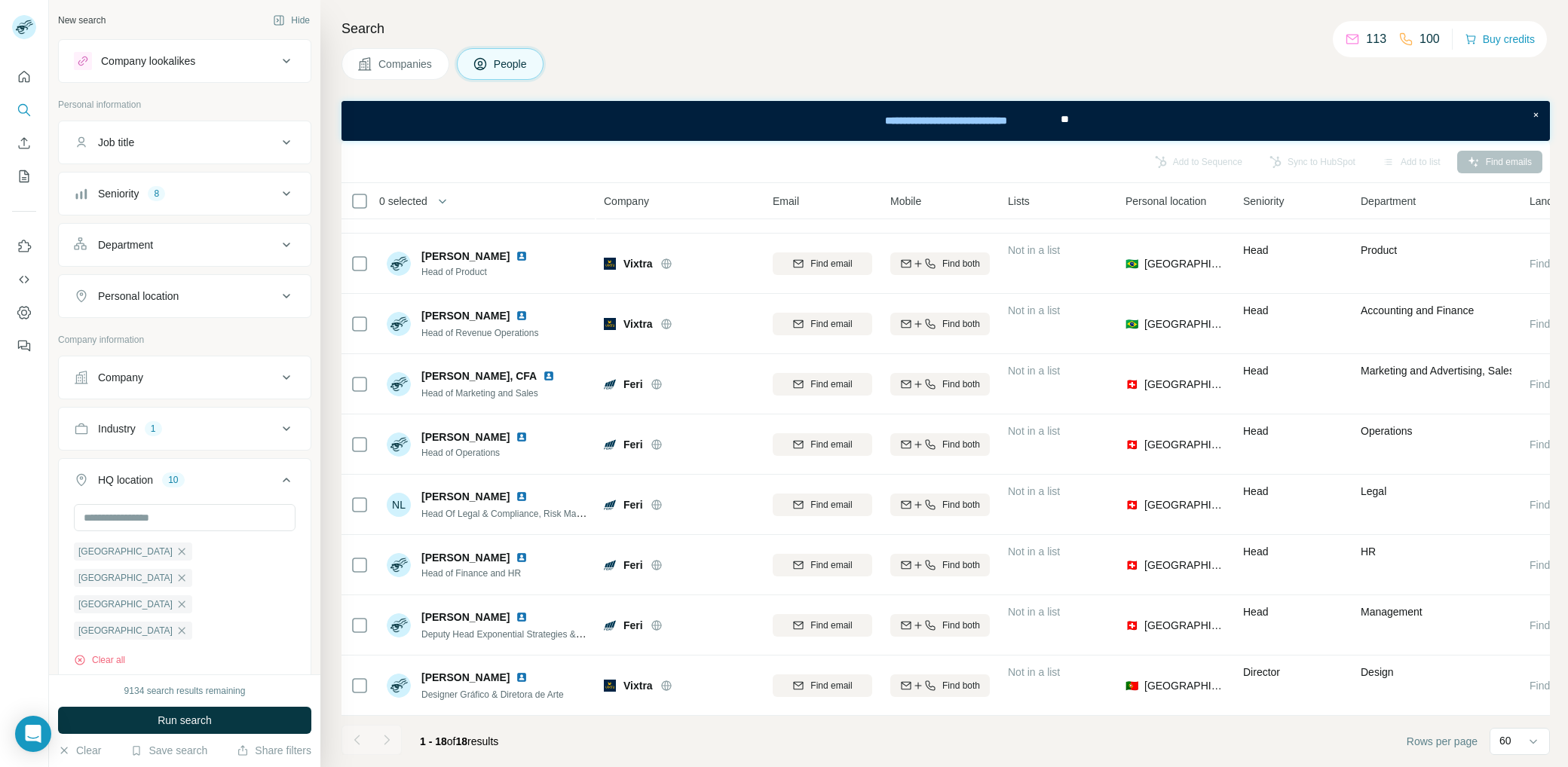
click at [301, 568] on div "New search Hide Company lookalikes Personal information Job title Seniority 8 D…" at bounding box center [184, 337] width 271 height 674
click at [197, 721] on span "Run search" at bounding box center [184, 720] width 54 height 15
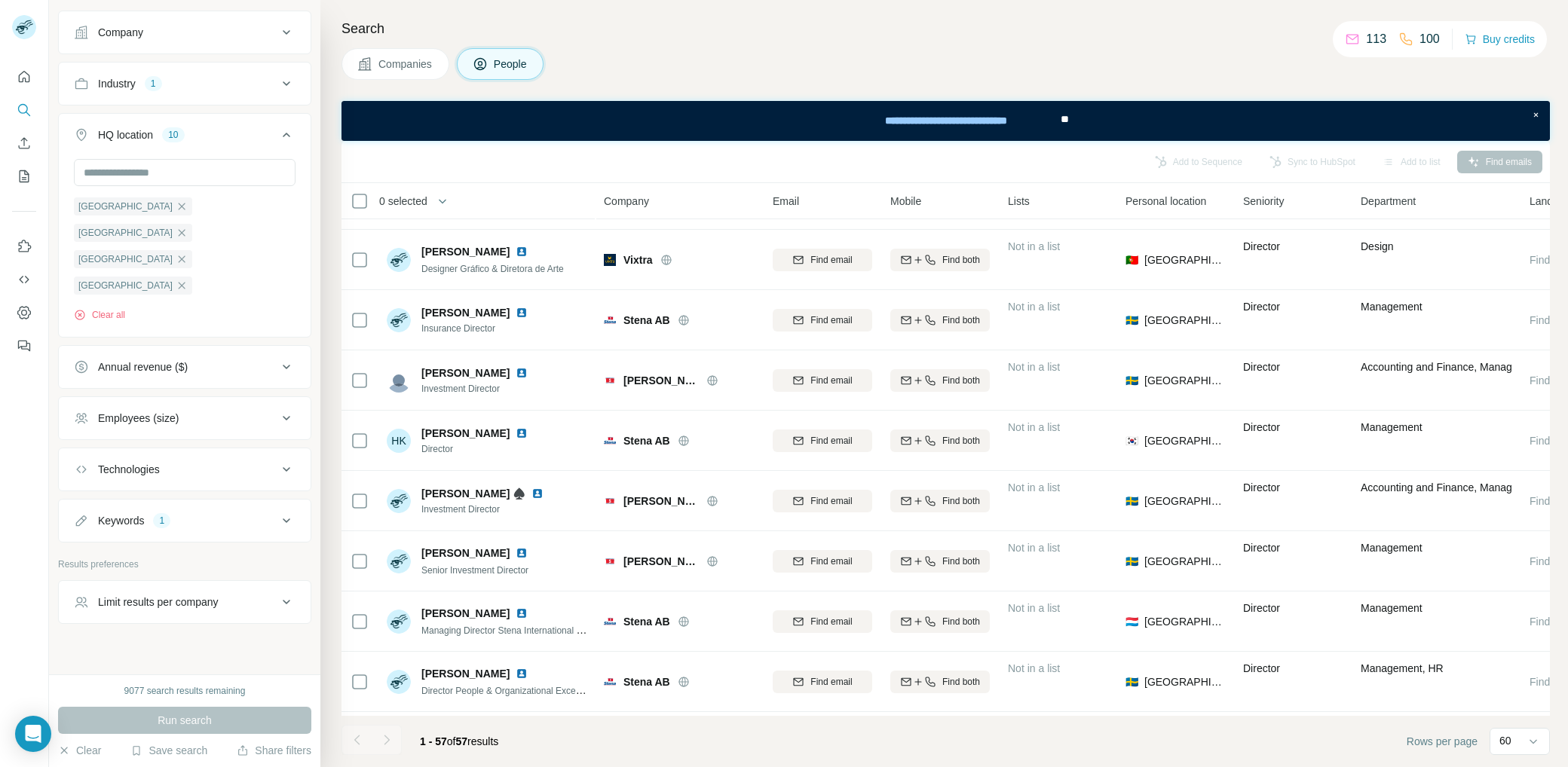
scroll to position [353, 0]
click at [245, 511] on button "Keywords 1" at bounding box center [185, 512] width 252 height 36
click at [247, 509] on div "Keywords 1" at bounding box center [175, 513] width 203 height 15
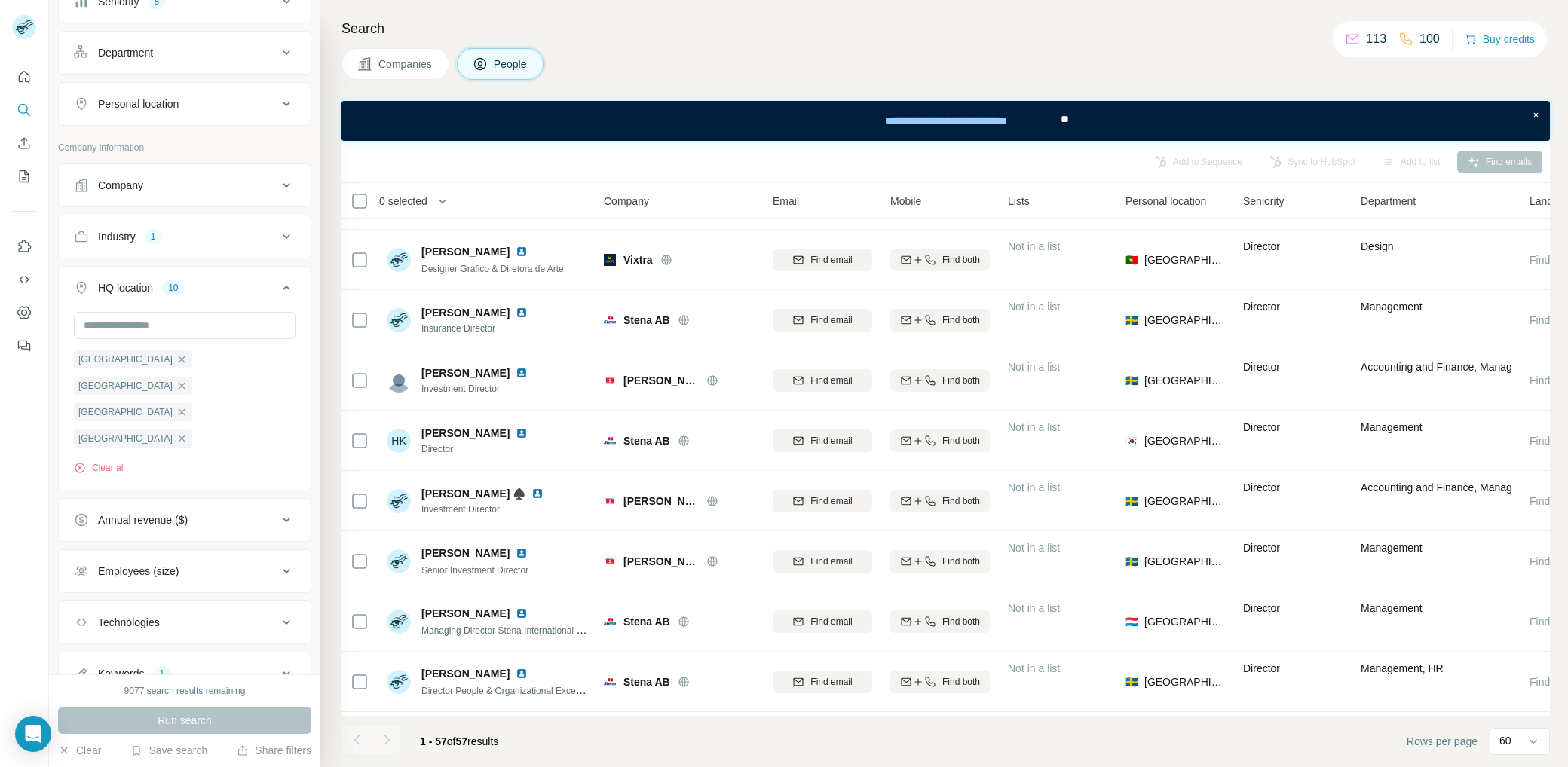
scroll to position [0, 0]
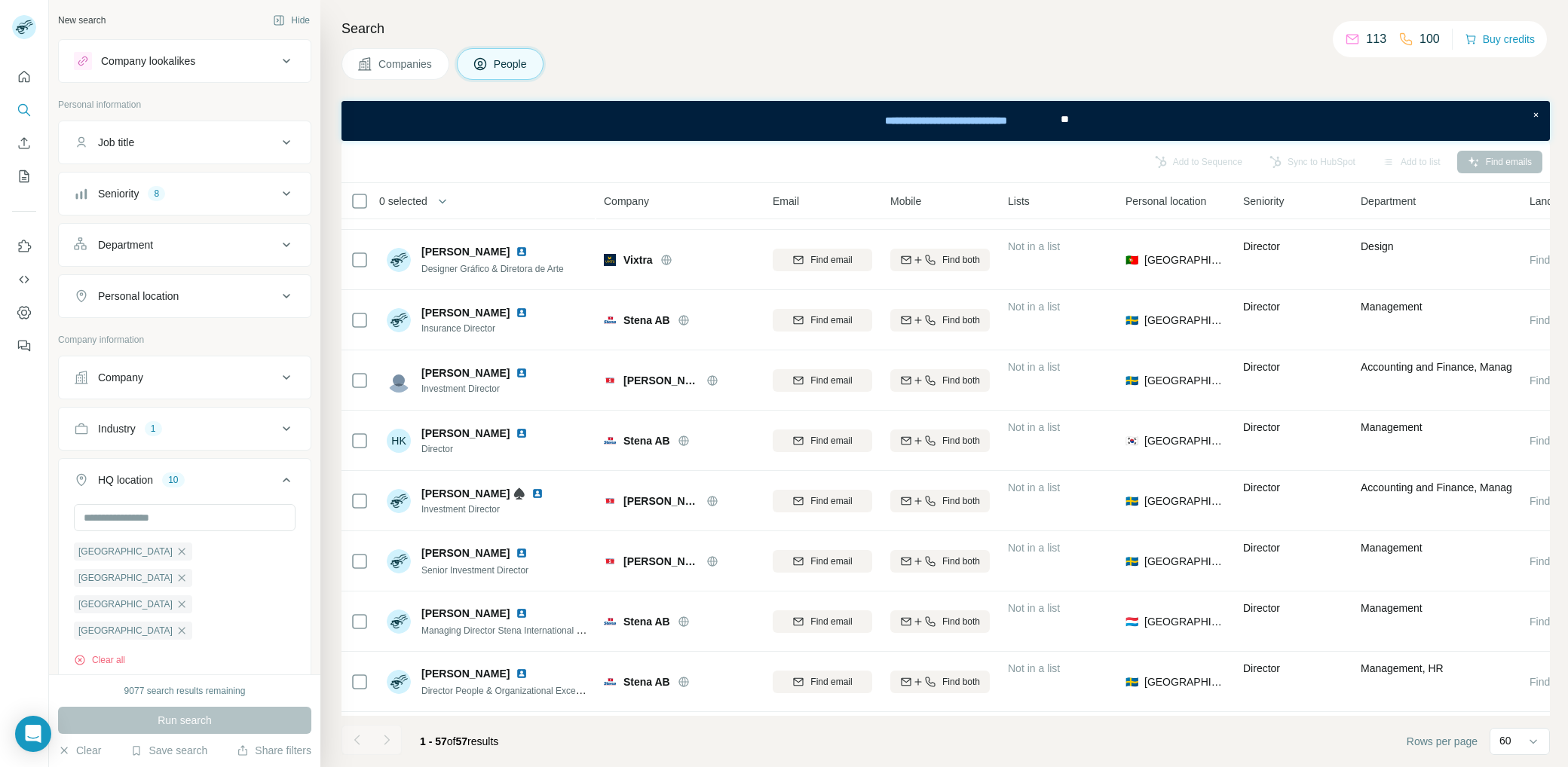
click at [278, 419] on icon at bounding box center [287, 429] width 18 height 18
